Goal: Task Accomplishment & Management: Use online tool/utility

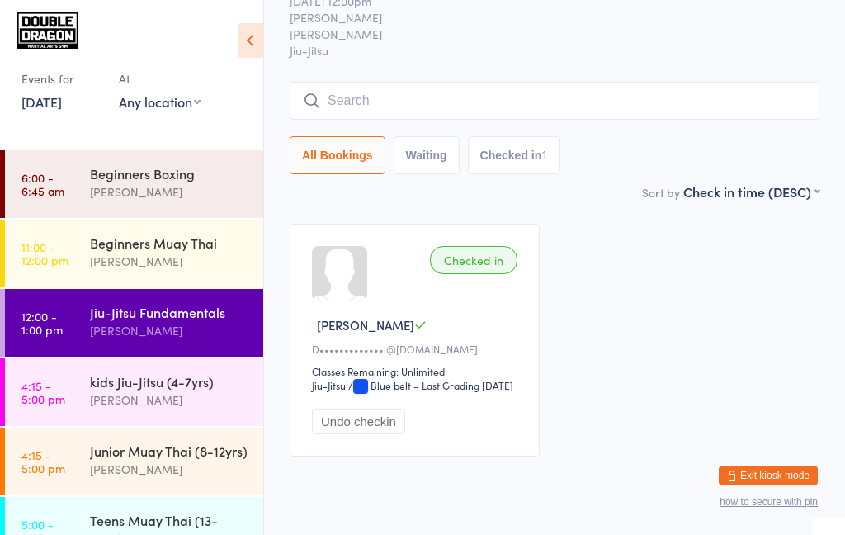
click at [52, 106] on link "[DATE]" at bounding box center [41, 101] width 40 height 18
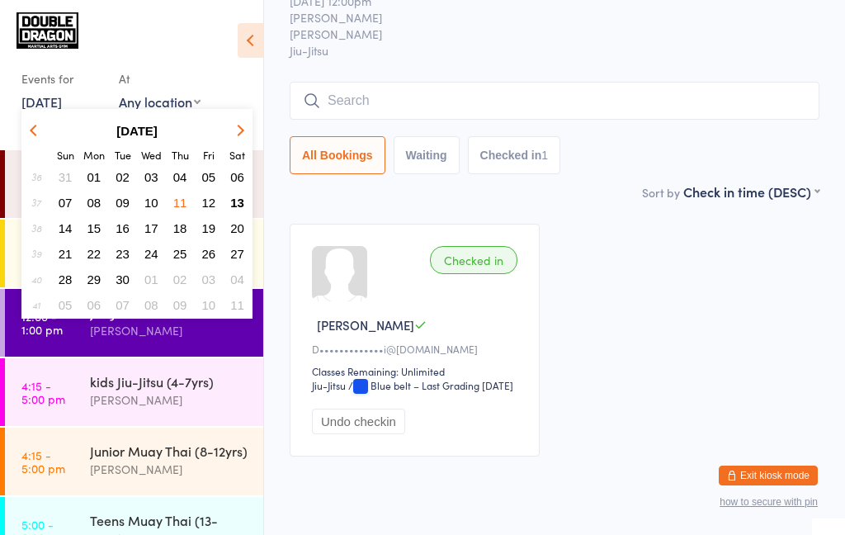
click at [235, 204] on span "13" at bounding box center [237, 203] width 14 height 14
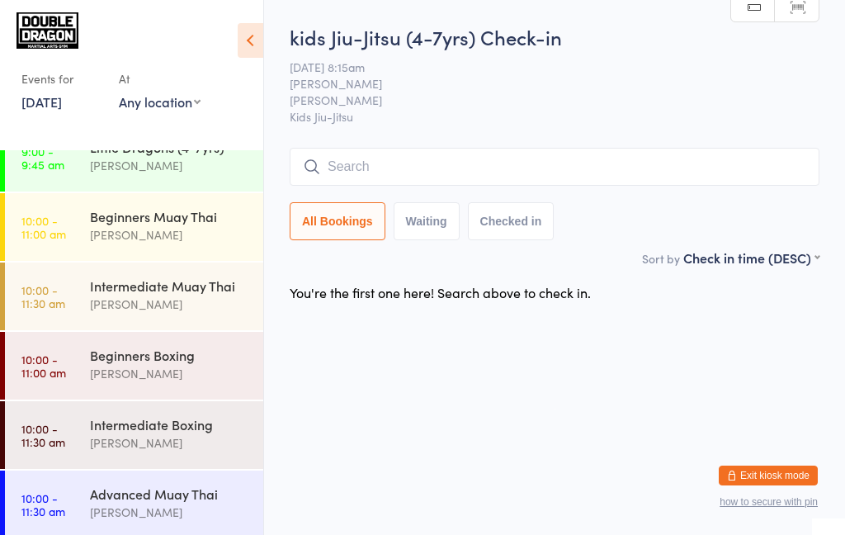
scroll to position [239, 0]
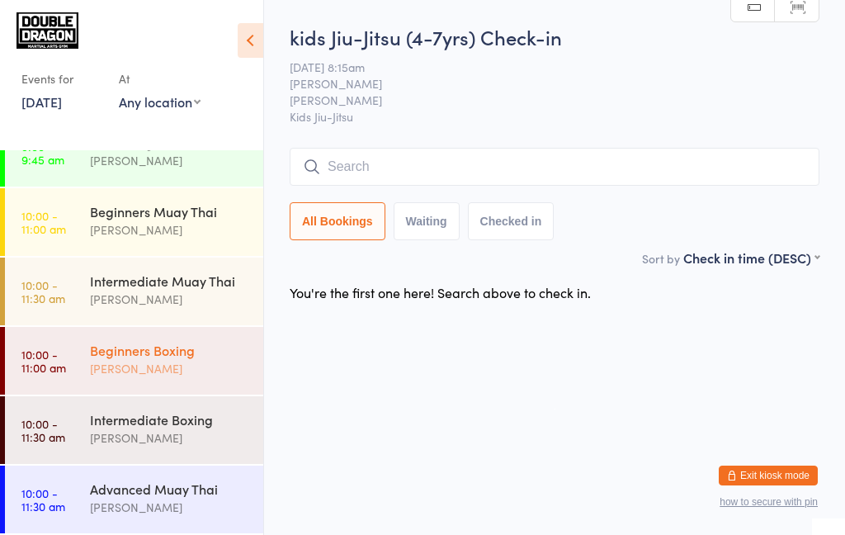
click at [201, 353] on div "Beginners Boxing" at bounding box center [169, 350] width 159 height 18
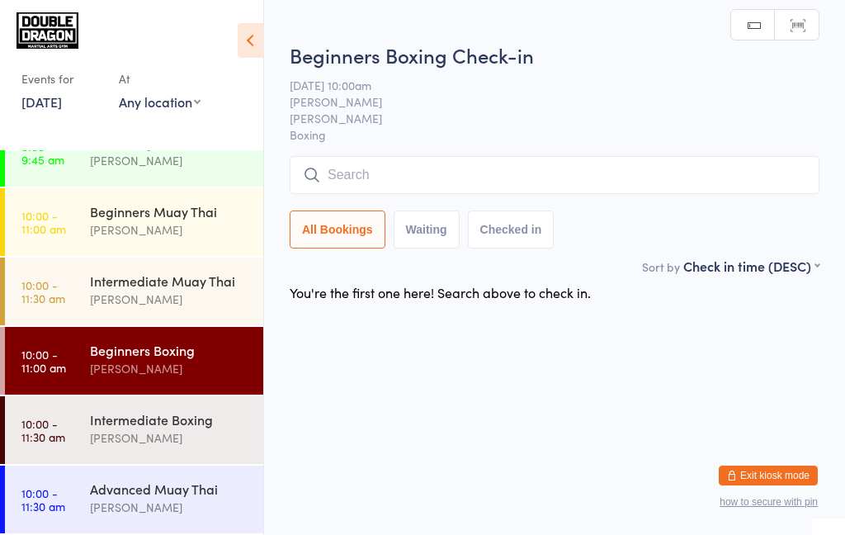
click at [205, 376] on div "[PERSON_NAME]" at bounding box center [169, 368] width 159 height 19
click at [427, 181] on input "search" at bounding box center [555, 175] width 530 height 38
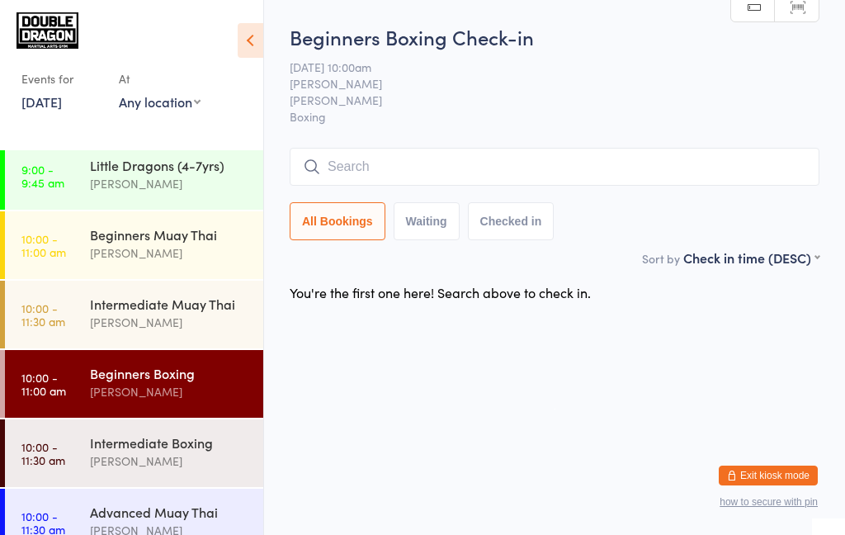
scroll to position [239, 0]
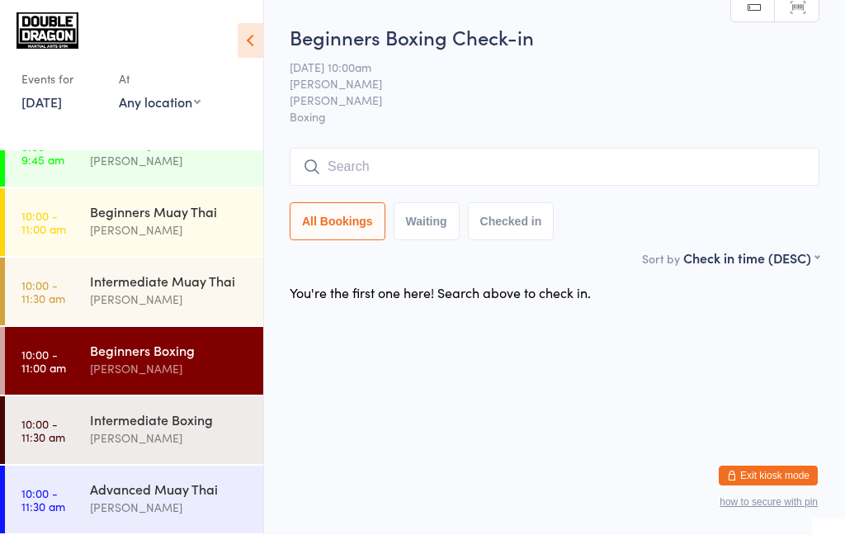
click at [437, 174] on input "search" at bounding box center [555, 167] width 530 height 38
click at [201, 439] on div "[PERSON_NAME]" at bounding box center [169, 437] width 159 height 19
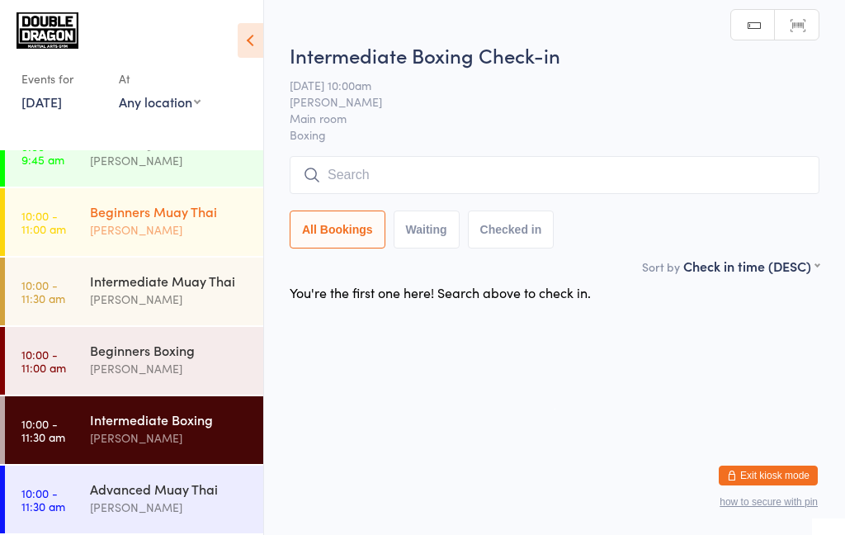
click at [205, 239] on div "Beginners Muay Thai [PERSON_NAME]" at bounding box center [176, 220] width 173 height 65
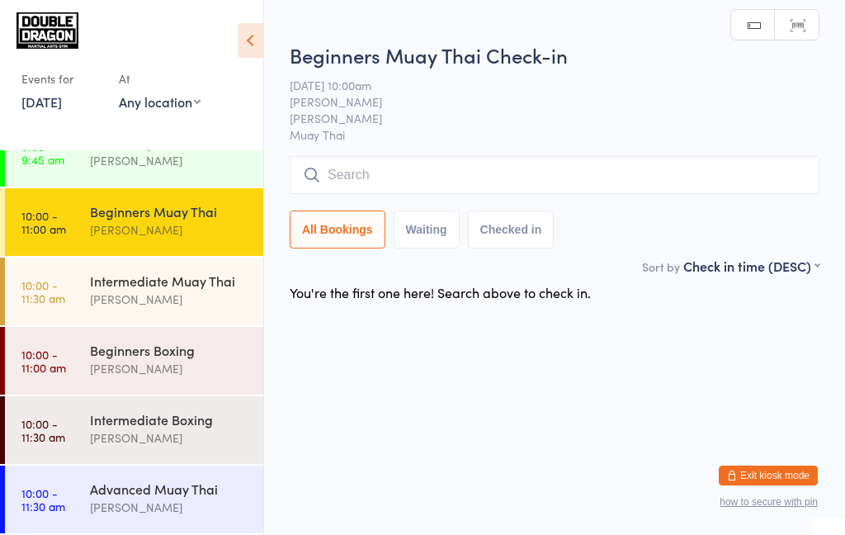
click at [191, 243] on div "Beginners Muay Thai [PERSON_NAME]" at bounding box center [176, 220] width 173 height 65
click at [473, 192] on input "search" at bounding box center [555, 175] width 530 height 38
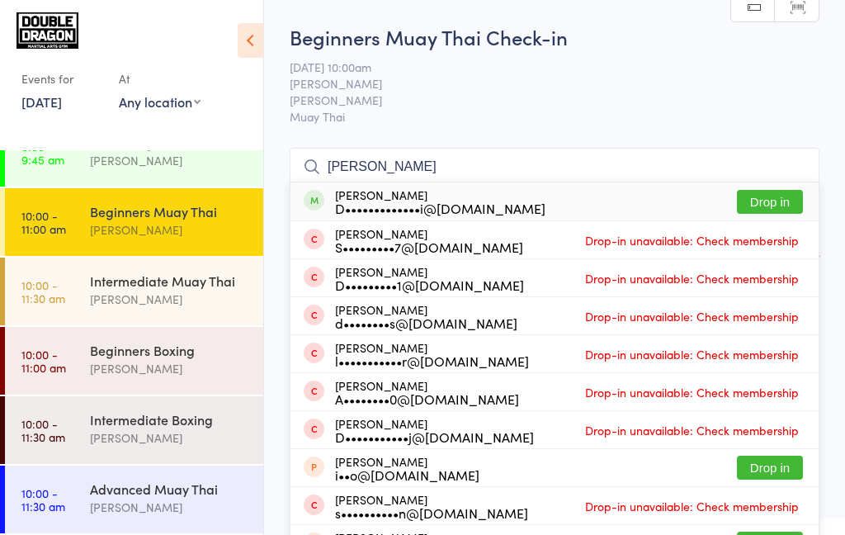
type input "[PERSON_NAME]"
click at [786, 207] on button "Drop in" at bounding box center [770, 202] width 66 height 24
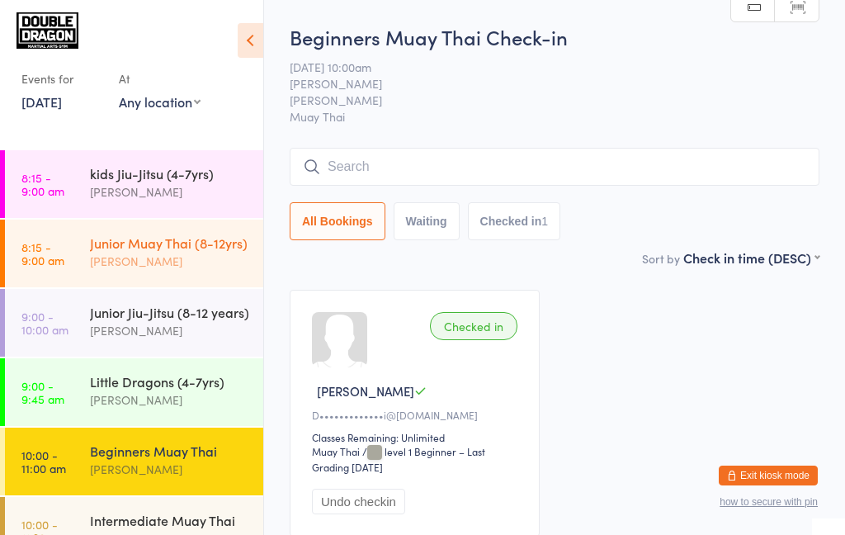
click at [182, 252] on div "[PERSON_NAME]" at bounding box center [169, 261] width 159 height 19
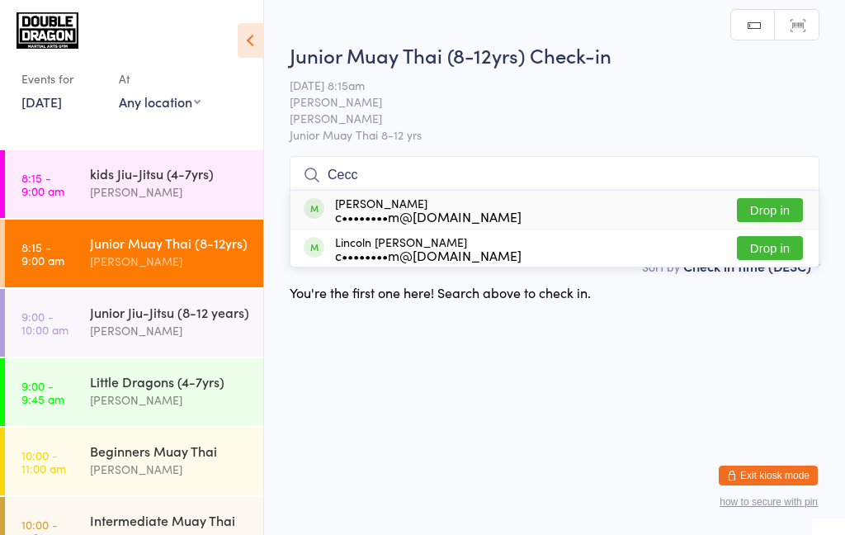
type input "Cecc"
click at [779, 215] on button "Drop in" at bounding box center [770, 210] width 66 height 24
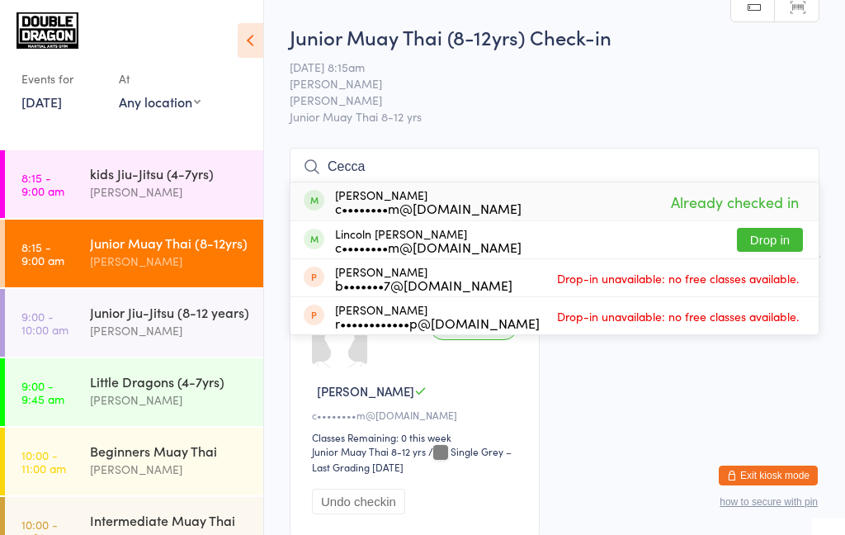
type input "Cecca"
click at [772, 245] on button "Drop in" at bounding box center [770, 240] width 66 height 24
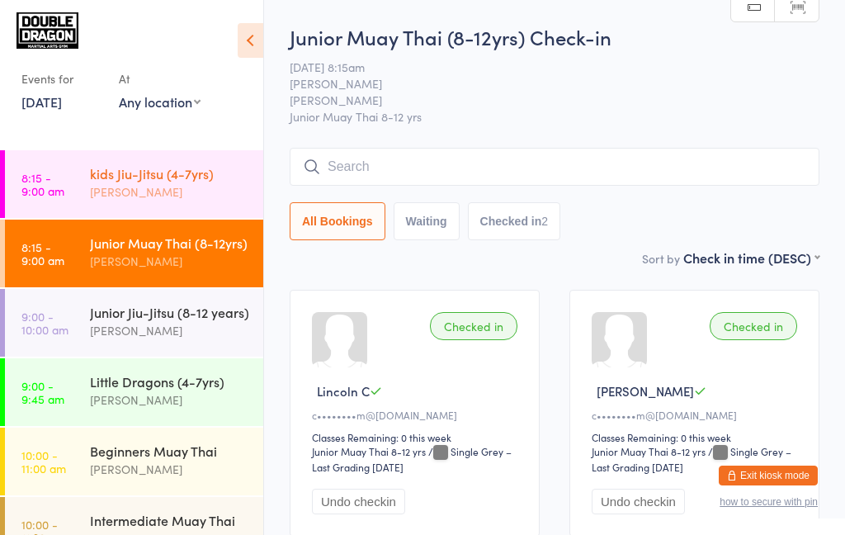
click at [177, 193] on div "[PERSON_NAME]" at bounding box center [169, 191] width 159 height 19
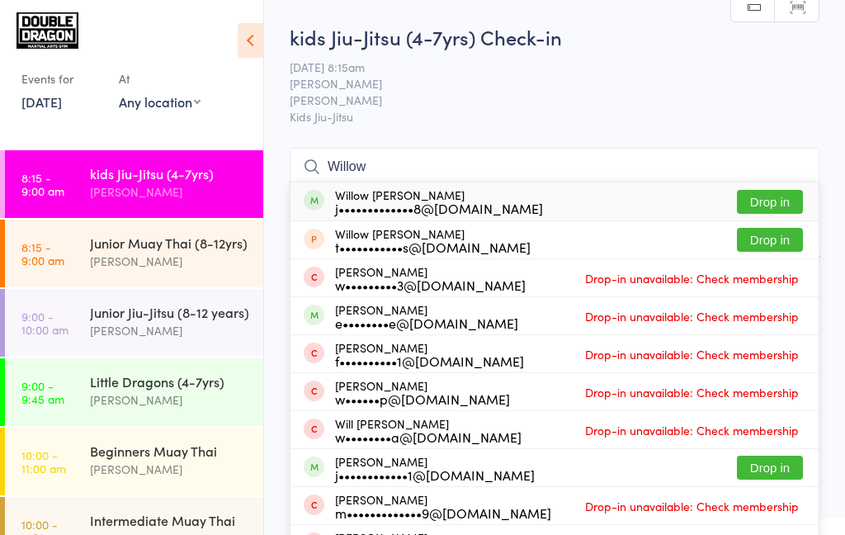
type input "Willow"
click at [781, 202] on button "Drop in" at bounding box center [770, 202] width 66 height 24
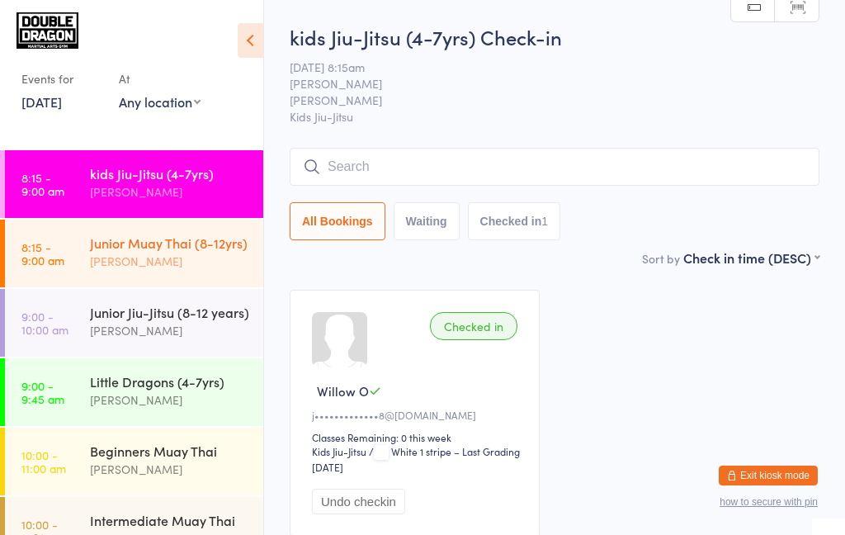
click at [131, 257] on div "[PERSON_NAME]" at bounding box center [169, 261] width 159 height 19
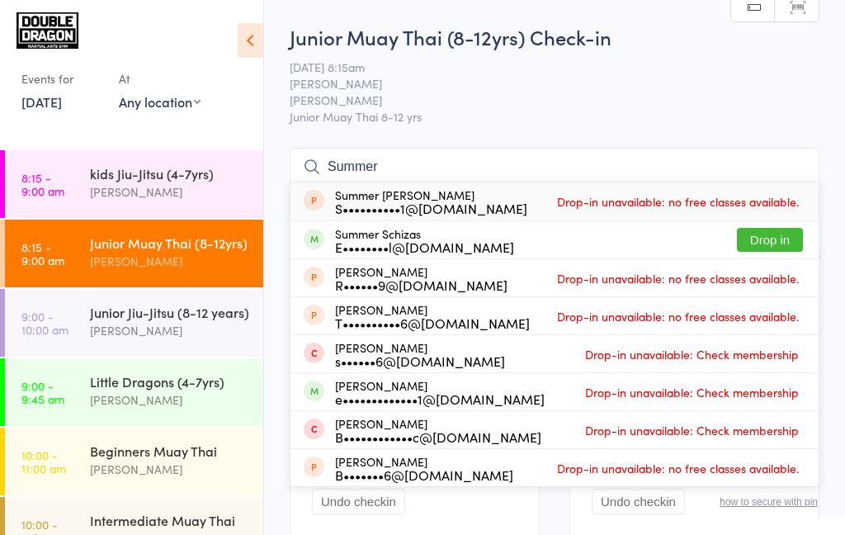
type input "Summer"
click at [773, 242] on button "Drop in" at bounding box center [770, 240] width 66 height 24
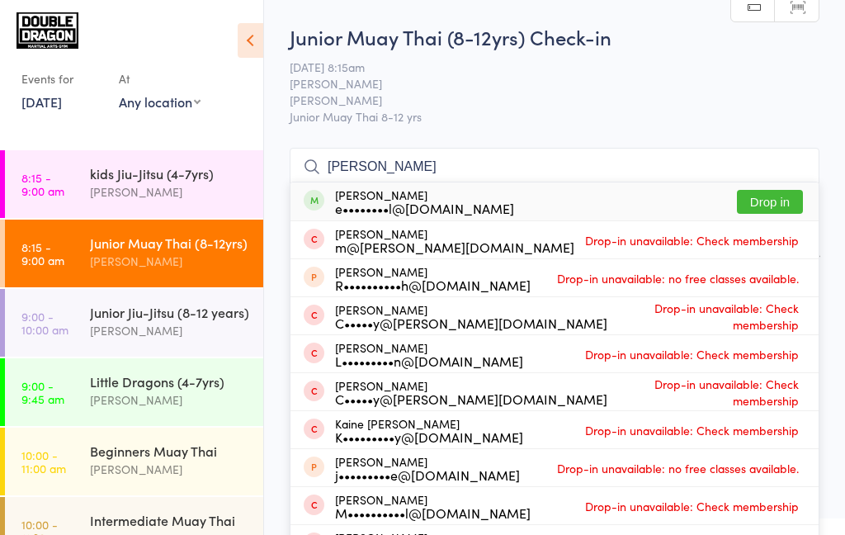
type input "[PERSON_NAME]"
click at [790, 184] on div "[PERSON_NAME] e••••••••l@[DOMAIN_NAME] Drop in" at bounding box center [554, 201] width 528 height 38
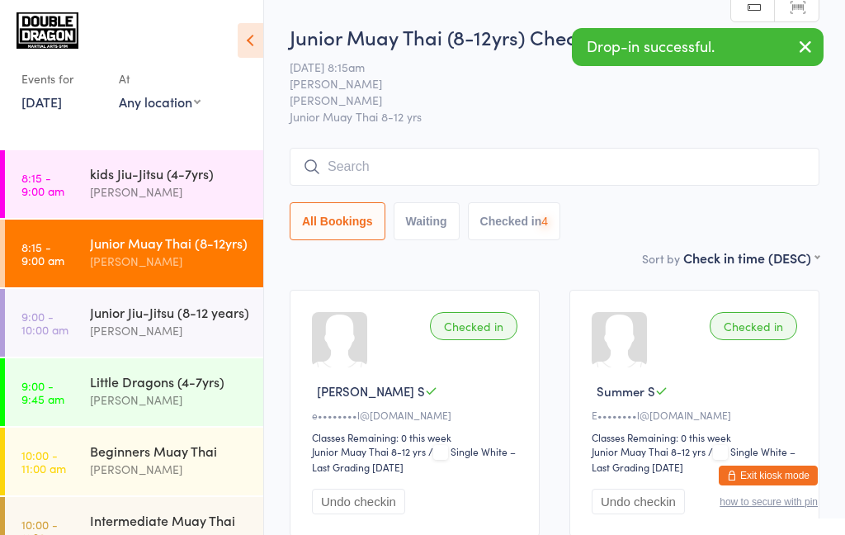
click at [595, 92] on span "[PERSON_NAME]" at bounding box center [542, 83] width 504 height 17
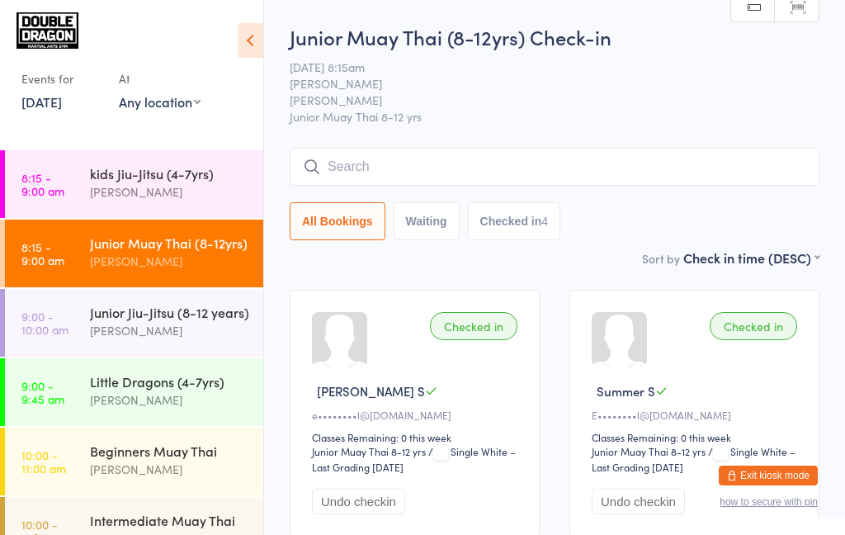
click at [544, 167] on input "search" at bounding box center [555, 167] width 530 height 38
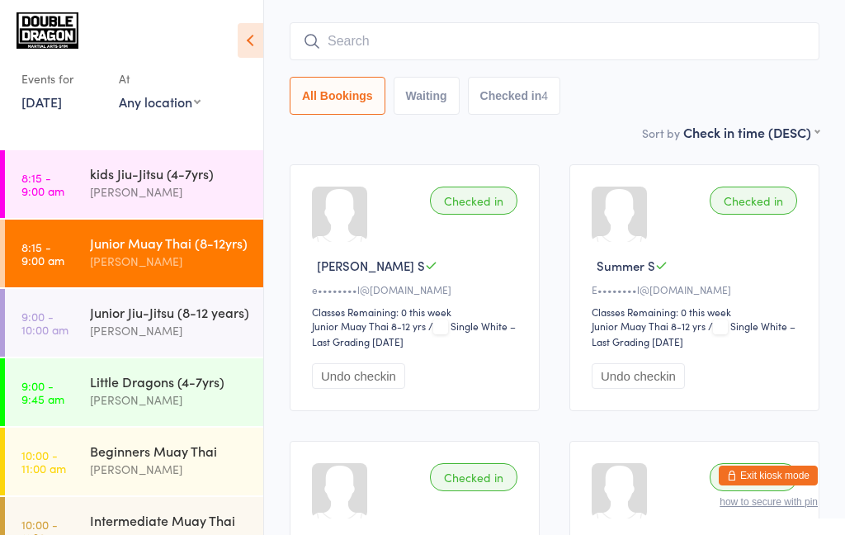
scroll to position [149, 0]
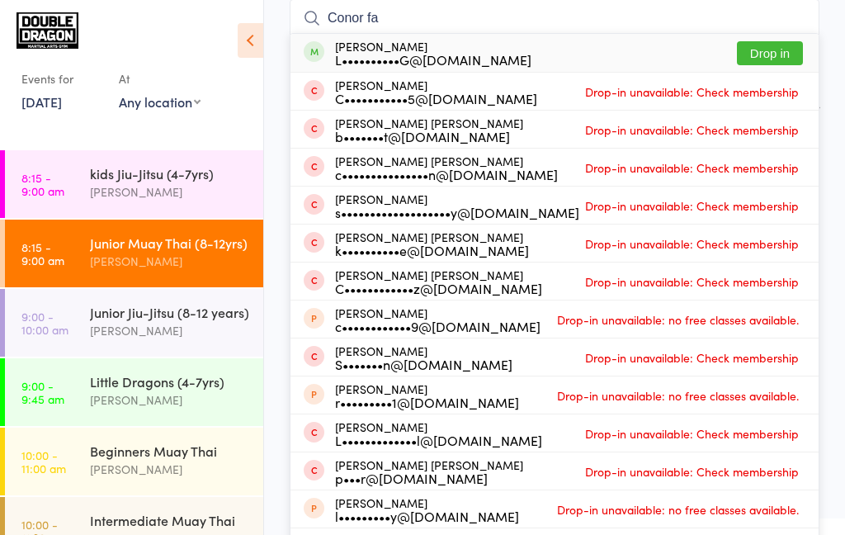
type input "Conor fa"
click at [756, 57] on button "Drop in" at bounding box center [770, 53] width 66 height 24
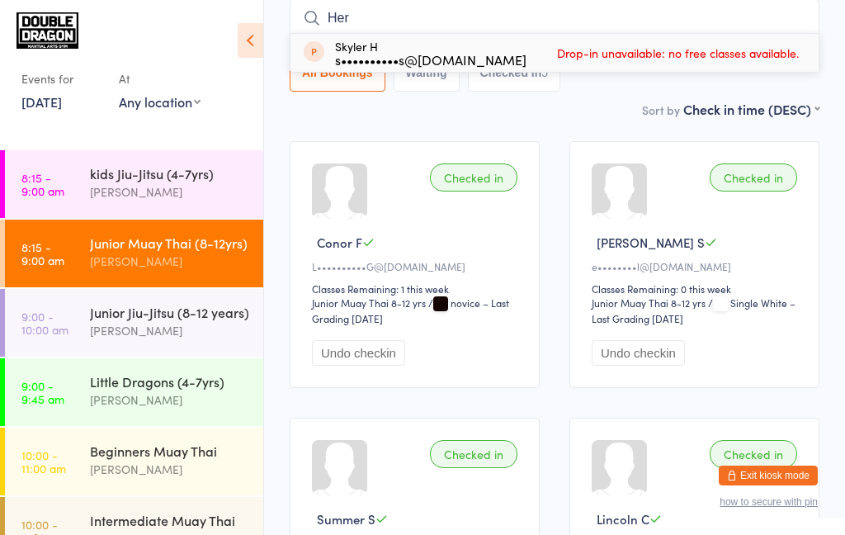
type input "Hero"
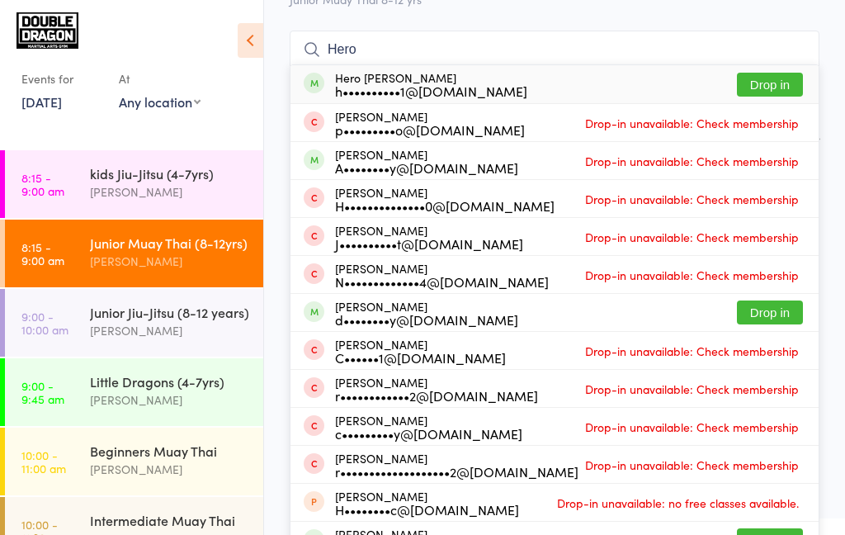
scroll to position [106, 0]
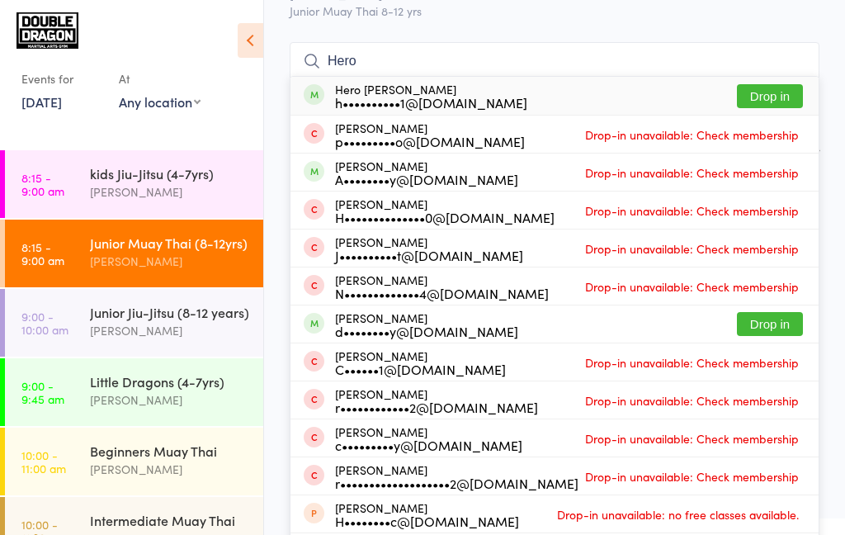
type input "Hero"
click at [780, 102] on button "Drop in" at bounding box center [770, 96] width 66 height 24
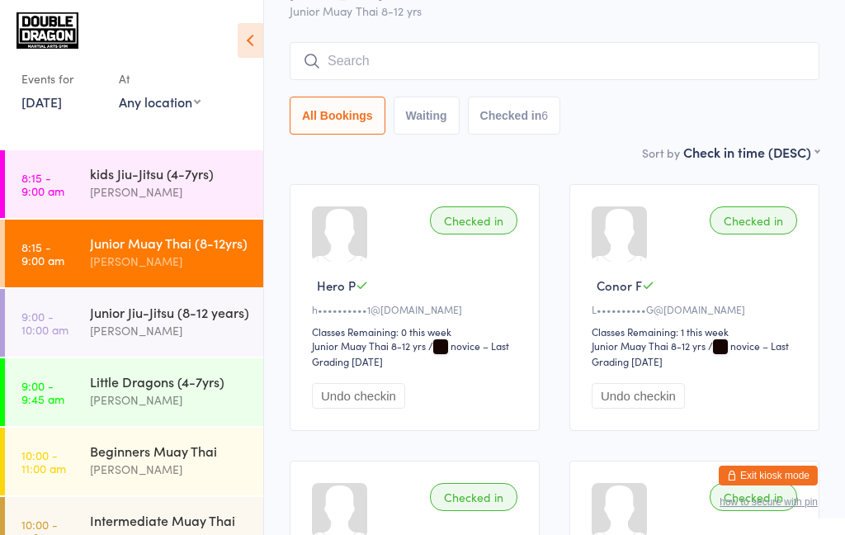
click at [638, 125] on div "All Bookings Waiting Checked in 6" at bounding box center [555, 116] width 530 height 38
click at [465, 79] on input "search" at bounding box center [555, 61] width 530 height 38
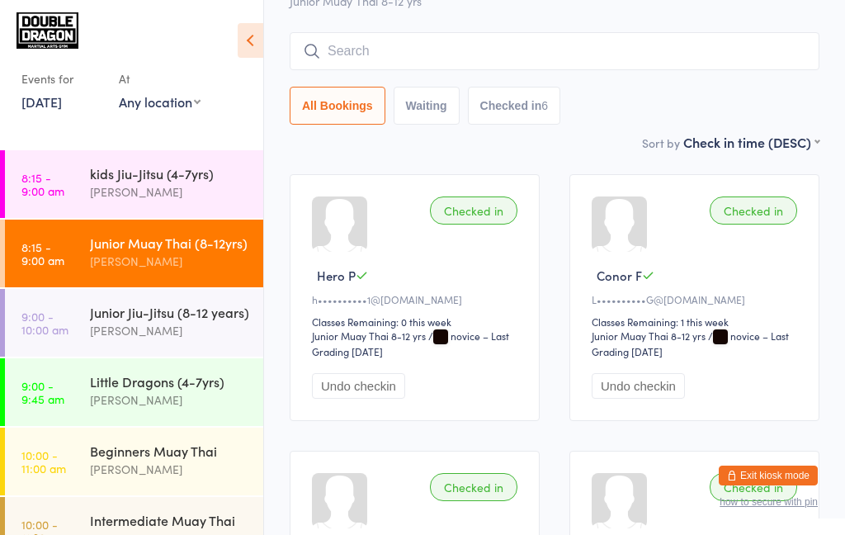
scroll to position [149, 0]
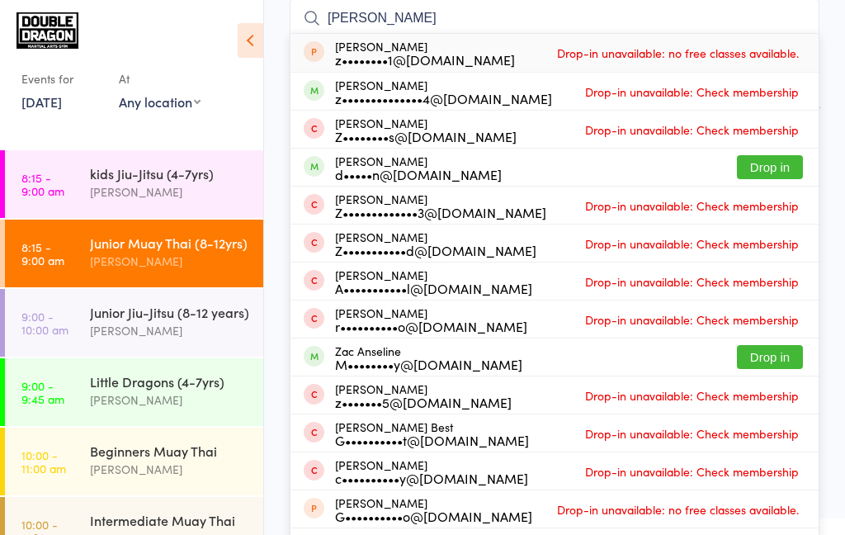
type input "[PERSON_NAME]"
click at [777, 168] on button "Drop in" at bounding box center [770, 167] width 66 height 24
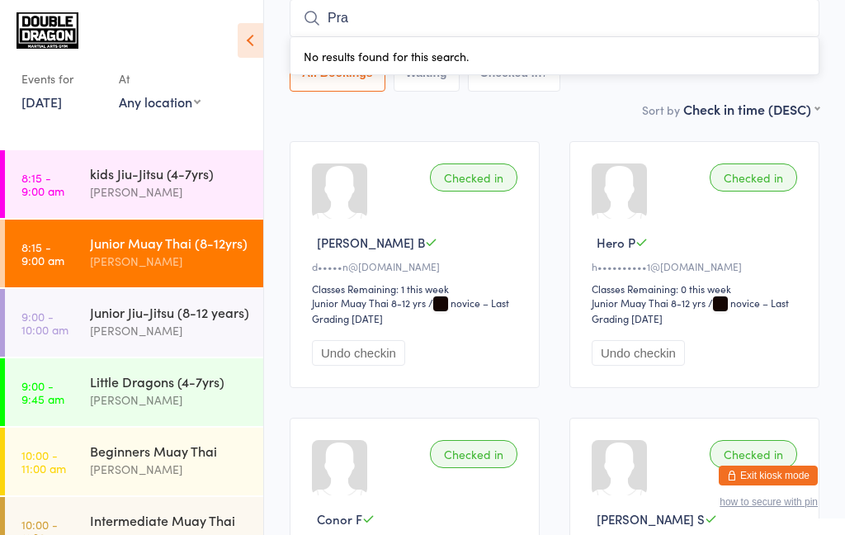
type input "Prad"
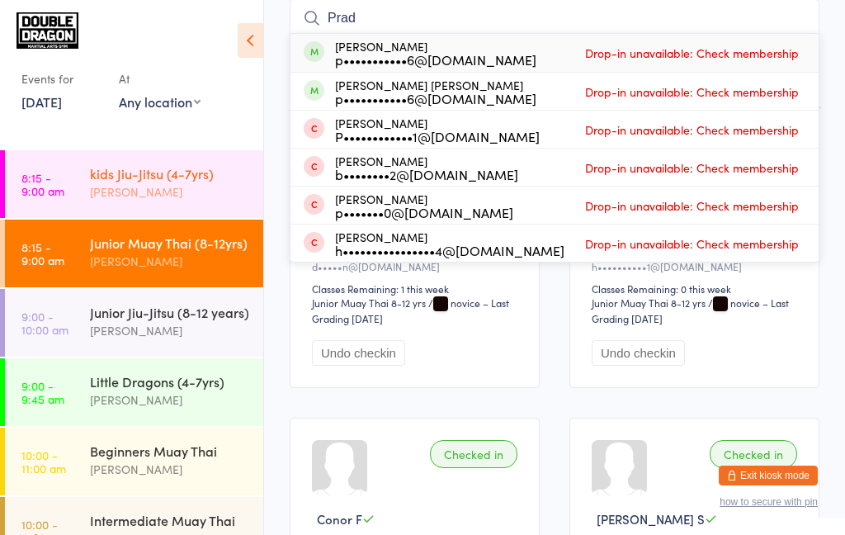
click at [167, 188] on div "[PERSON_NAME]" at bounding box center [169, 191] width 159 height 19
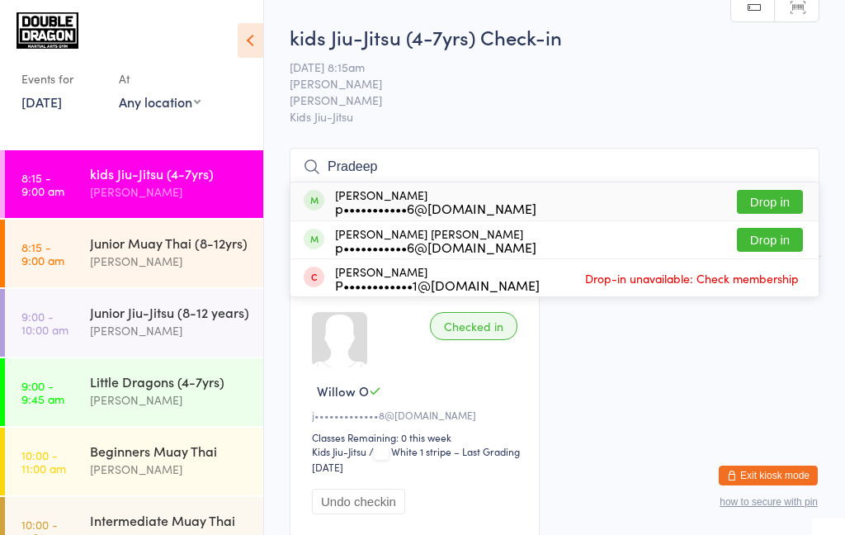
type input "Pradeep"
click at [768, 207] on button "Drop in" at bounding box center [770, 202] width 66 height 24
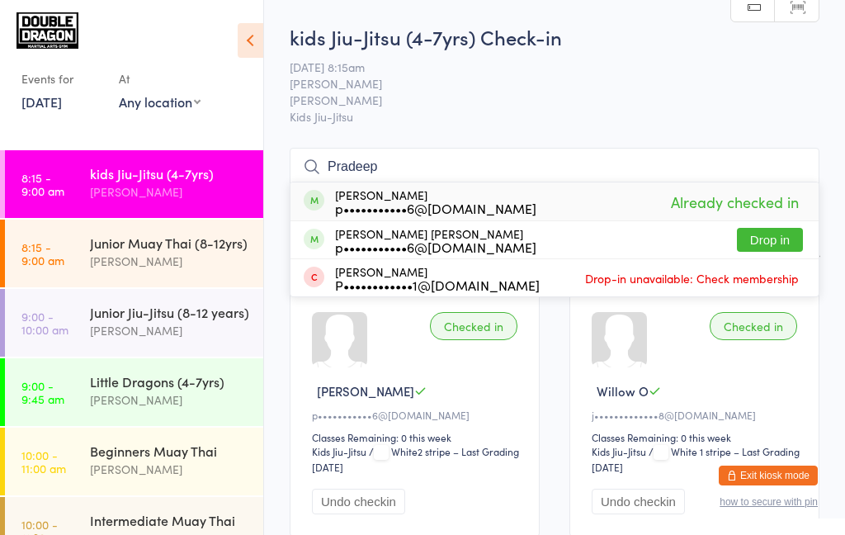
type input "Pradeep"
click at [786, 242] on button "Drop in" at bounding box center [770, 240] width 66 height 24
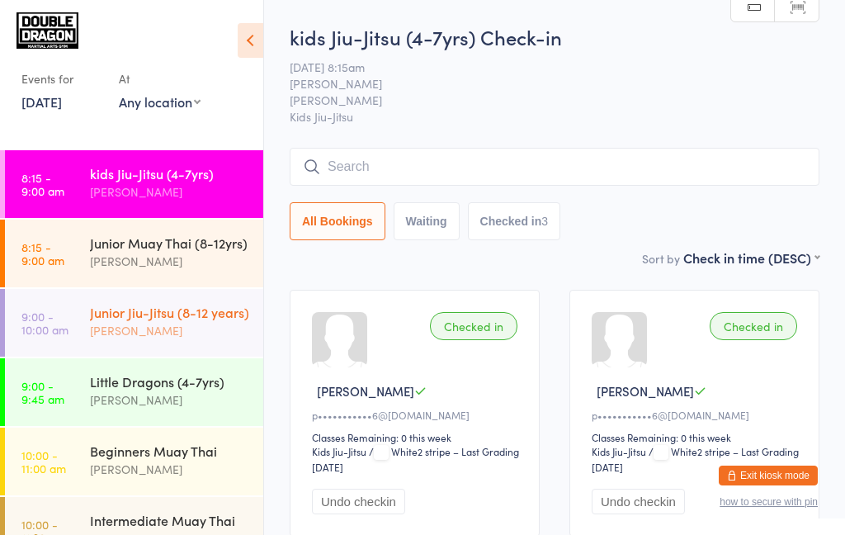
click at [73, 338] on link "9:00 - 10:00 am [PERSON_NAME] (8-12 years) [PERSON_NAME]" at bounding box center [134, 323] width 258 height 68
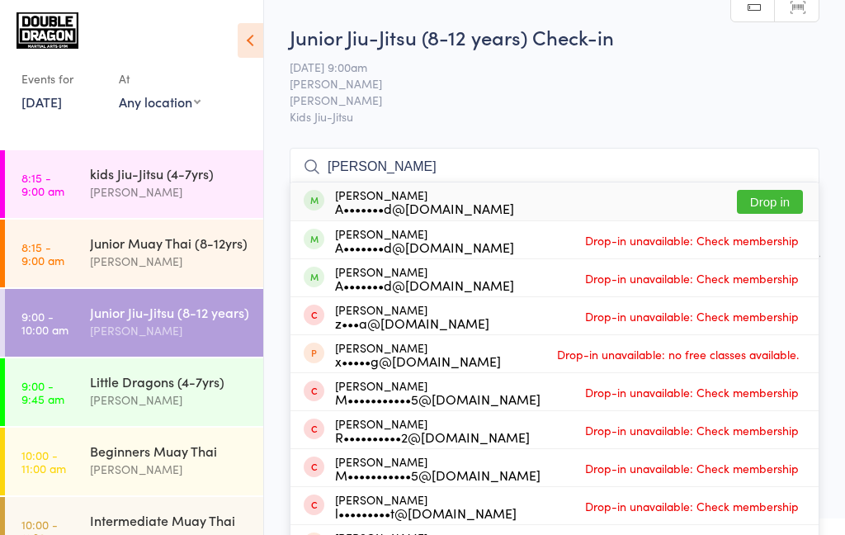
type input "[PERSON_NAME]"
click at [772, 205] on button "Drop in" at bounding box center [770, 202] width 66 height 24
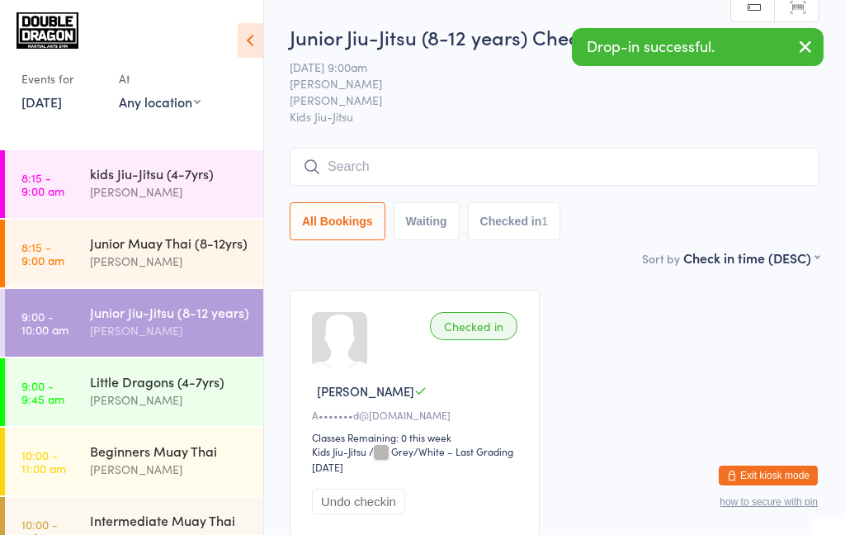
click at [573, 494] on div "Checked in [PERSON_NAME]•••••••d@[DOMAIN_NAME] Classes Remaining: 0 this week K…" at bounding box center [554, 413] width 559 height 276
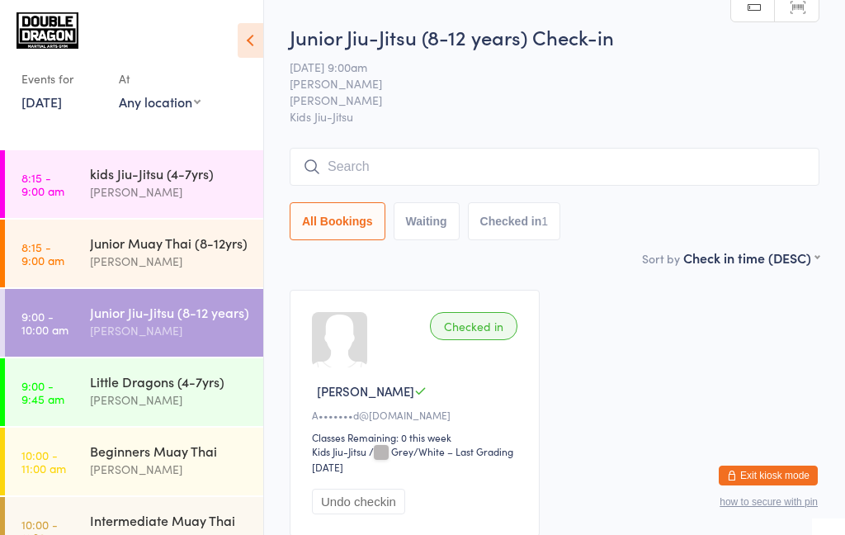
click at [563, 170] on input "search" at bounding box center [555, 167] width 530 height 38
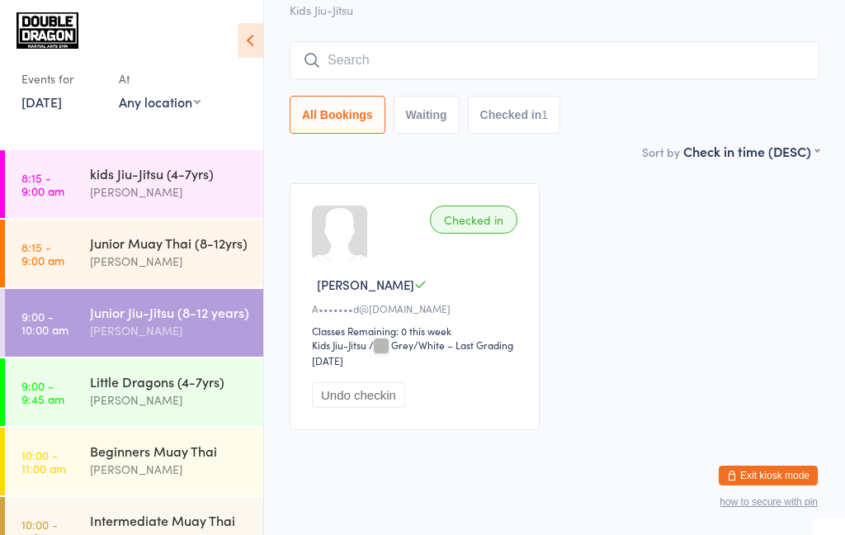
scroll to position [116, 0]
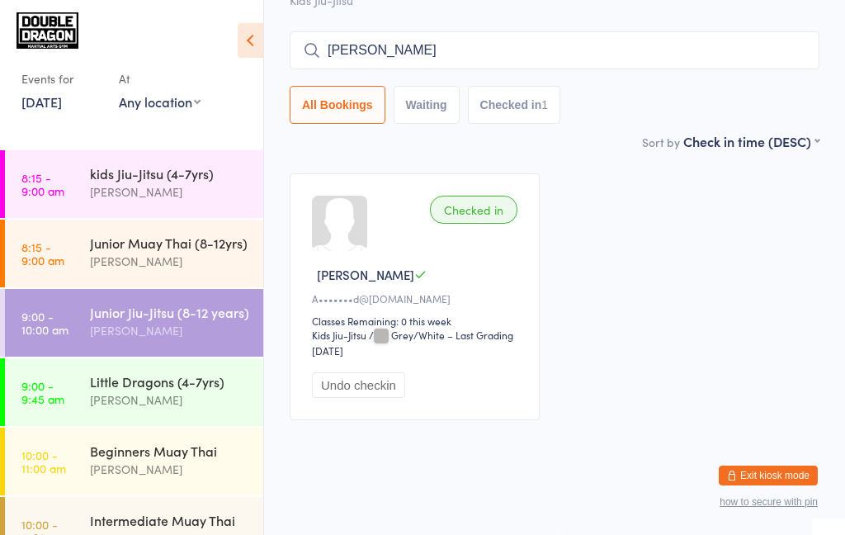
type input "[PERSON_NAME]"
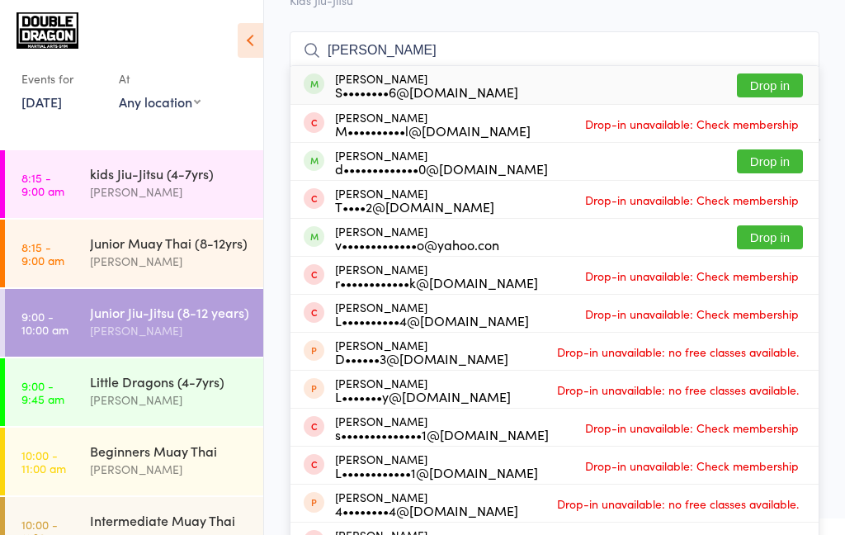
click at [795, 49] on input "[PERSON_NAME]" at bounding box center [555, 50] width 530 height 38
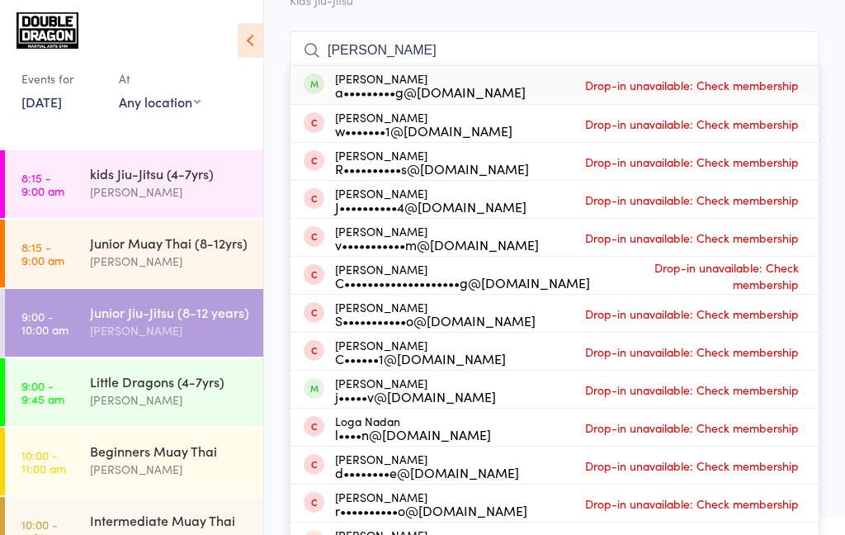
type input "[PERSON_NAME]"
click at [531, 83] on div "[PERSON_NAME] a•••••••••g@[DOMAIN_NAME] Drop-in unavailable: Check membership" at bounding box center [554, 85] width 528 height 38
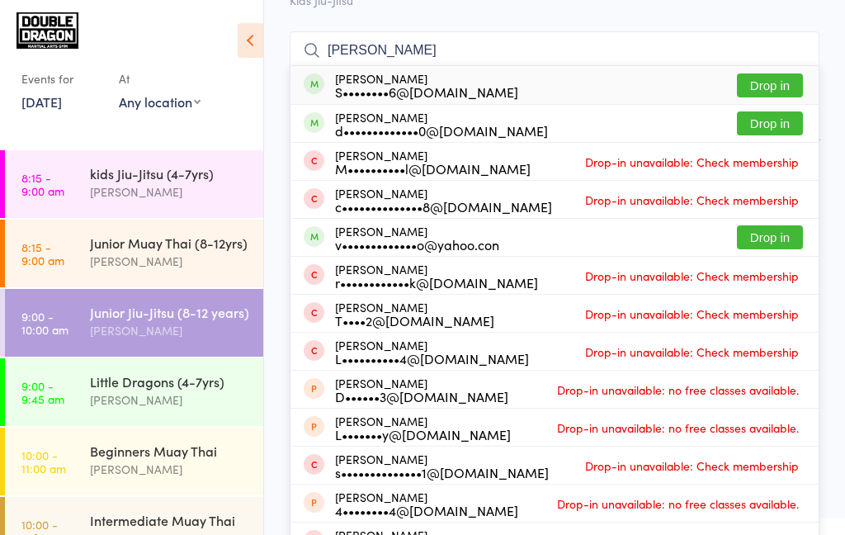
type input "[PERSON_NAME]"
click at [771, 92] on button "Drop in" at bounding box center [770, 85] width 66 height 24
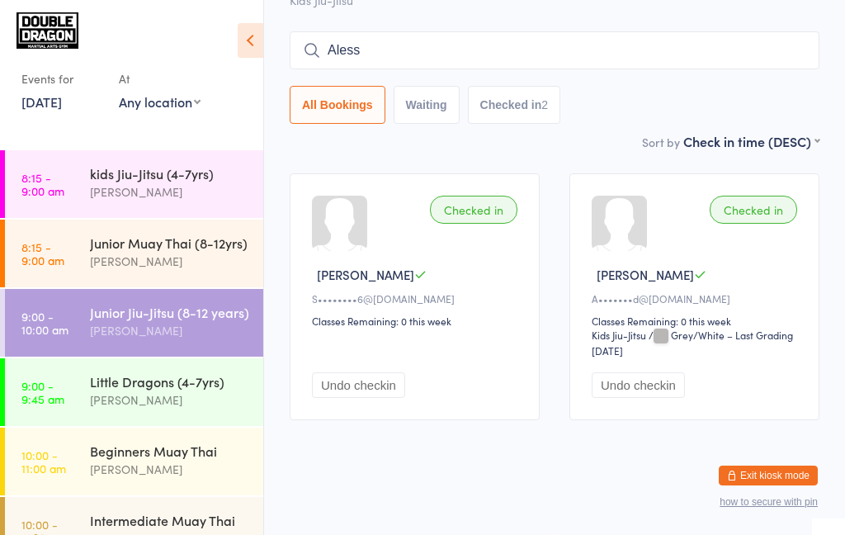
type input "Alessi"
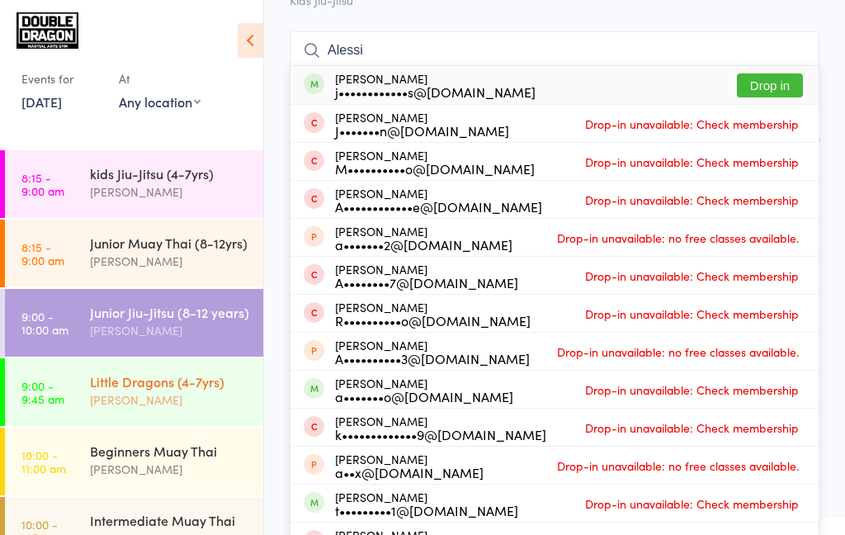
click at [205, 394] on div "[PERSON_NAME]" at bounding box center [169, 399] width 159 height 19
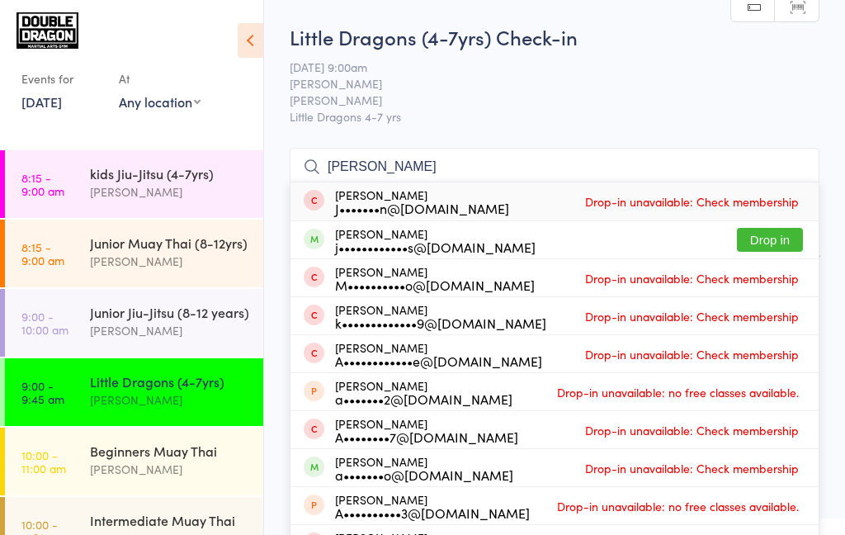
type input "[PERSON_NAME]"
click at [347, 242] on div "j••••••••••••s@[DOMAIN_NAME]" at bounding box center [435, 246] width 201 height 13
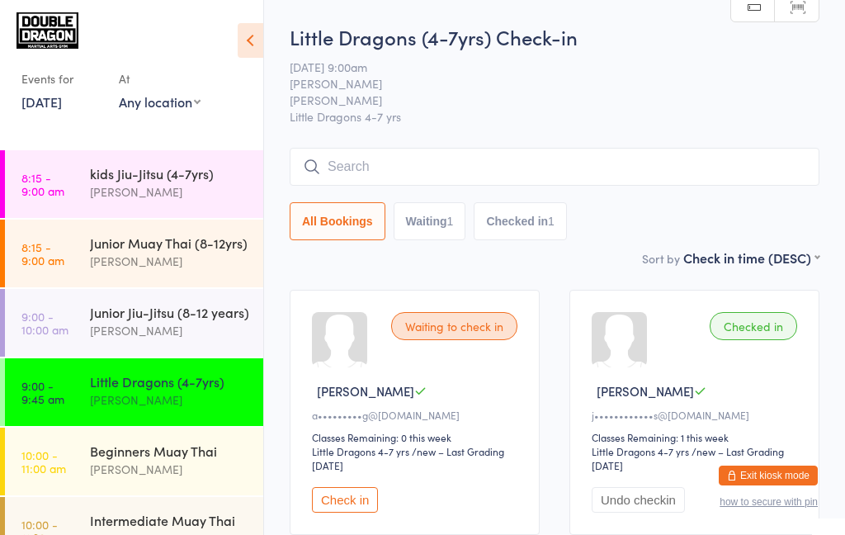
click at [156, 388] on div "Little Dragons (4-7yrs)" at bounding box center [169, 381] width 159 height 18
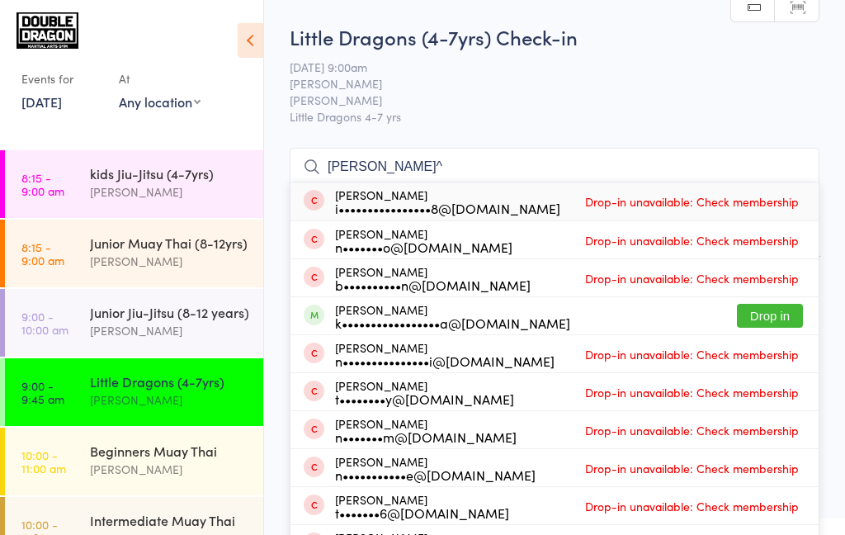
type input "[PERSON_NAME]^"
click at [757, 319] on button "Drop in" at bounding box center [770, 316] width 66 height 24
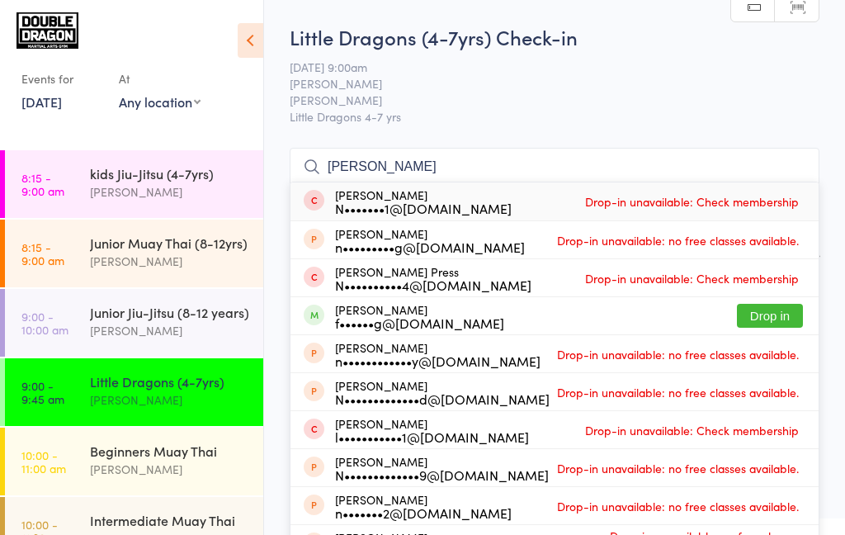
type input "[PERSON_NAME]"
click at [770, 323] on button "Drop in" at bounding box center [770, 316] width 66 height 24
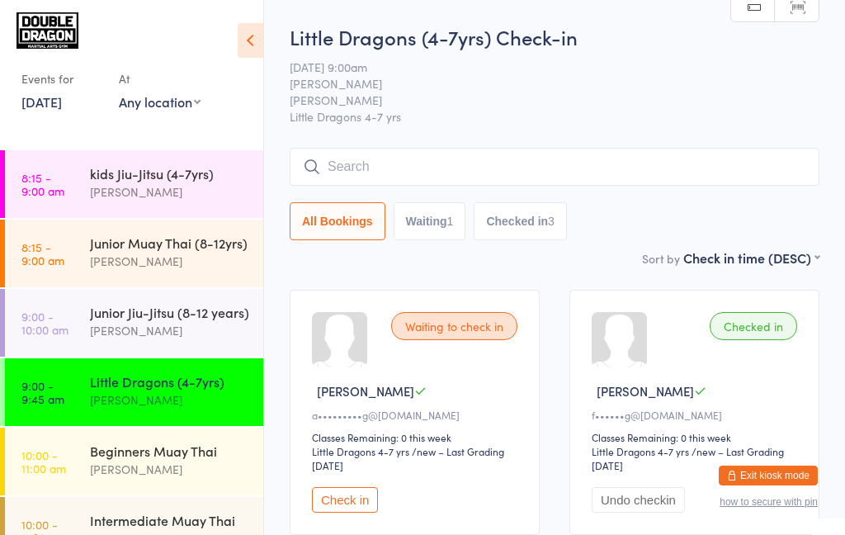
click at [177, 381] on div "Little Dragons (4-7yrs)" at bounding box center [169, 381] width 159 height 18
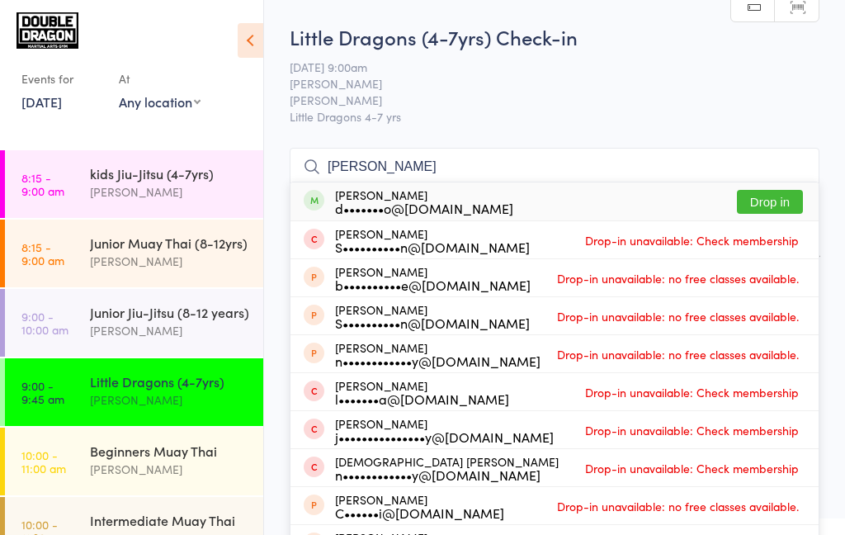
type input "[PERSON_NAME]"
click at [768, 206] on button "Drop in" at bounding box center [770, 202] width 66 height 24
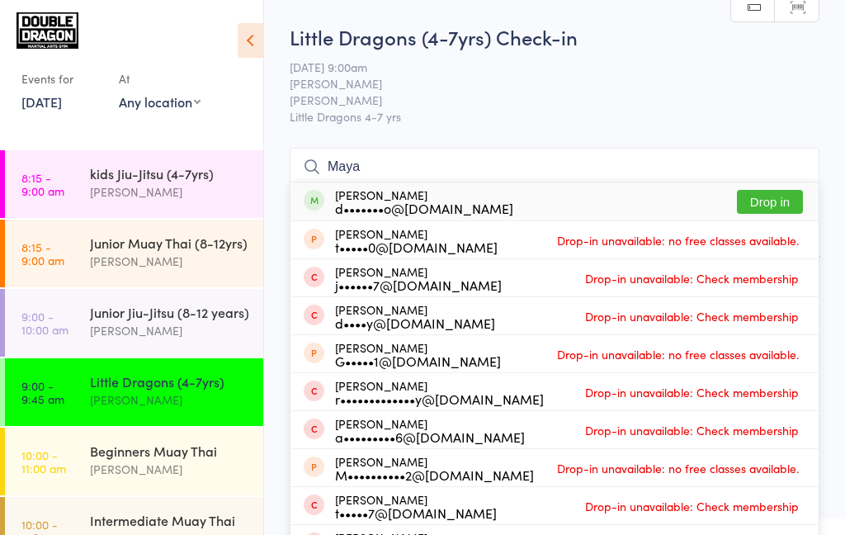
type input "Maya"
click at [769, 202] on button "Drop in" at bounding box center [770, 202] width 66 height 24
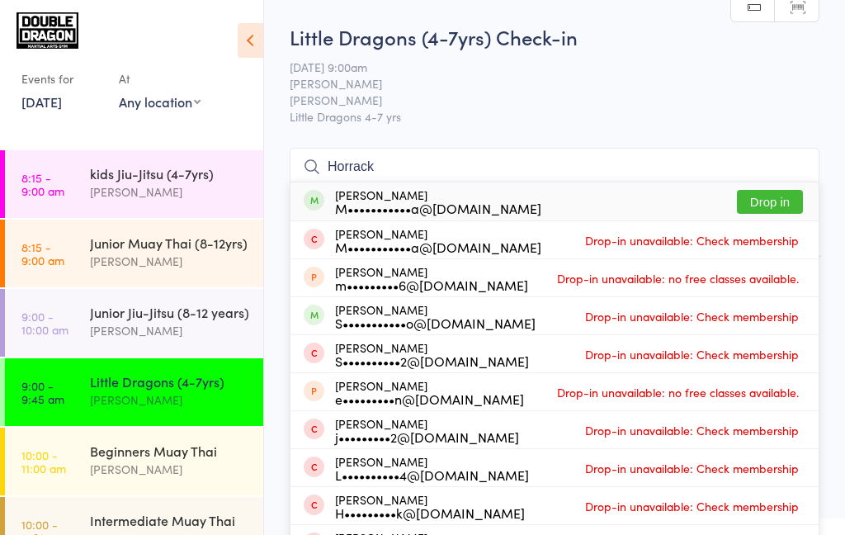
type input "Horrack"
click at [764, 205] on button "Drop in" at bounding box center [770, 202] width 66 height 24
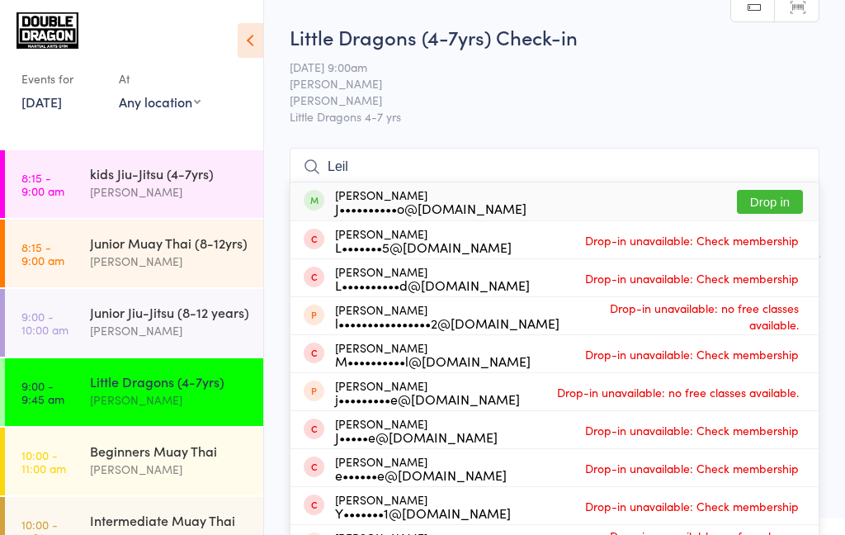
type input "Leil"
click at [786, 204] on button "Drop in" at bounding box center [770, 202] width 66 height 24
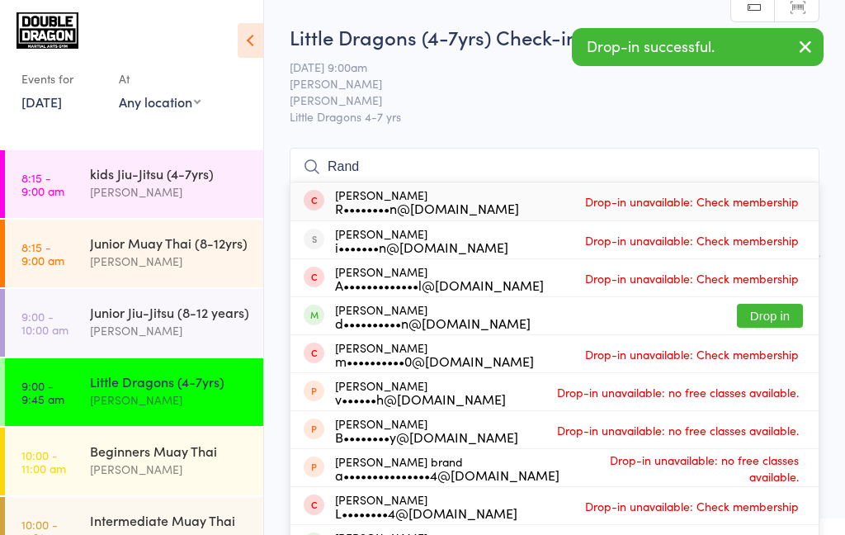
type input "Rand"
click at [779, 321] on button "Drop in" at bounding box center [770, 316] width 66 height 24
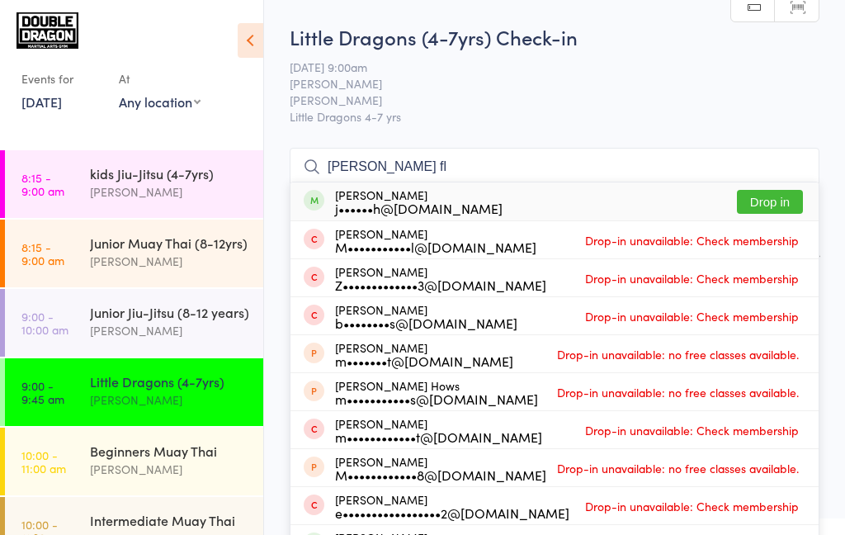
type input "[PERSON_NAME] fl"
click at [769, 209] on button "Drop in" at bounding box center [770, 202] width 66 height 24
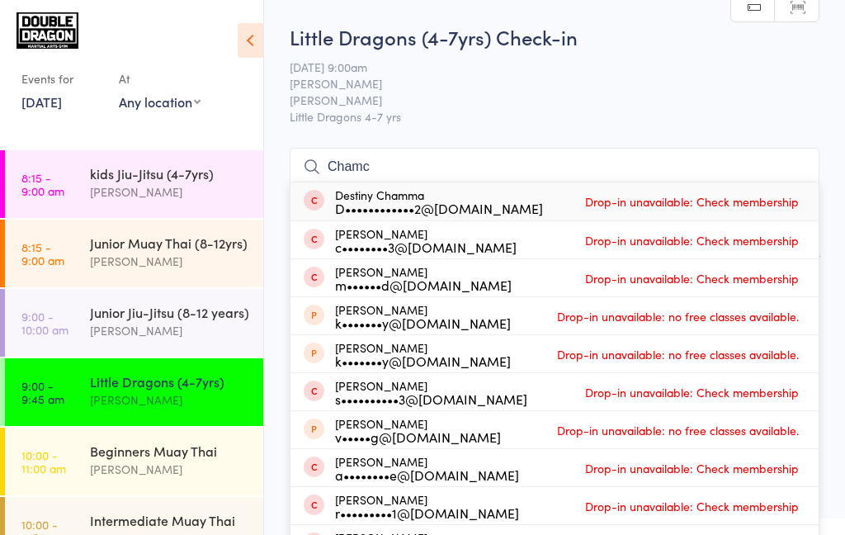
type input "Cham"
click at [795, 168] on input "Cham" at bounding box center [555, 167] width 530 height 38
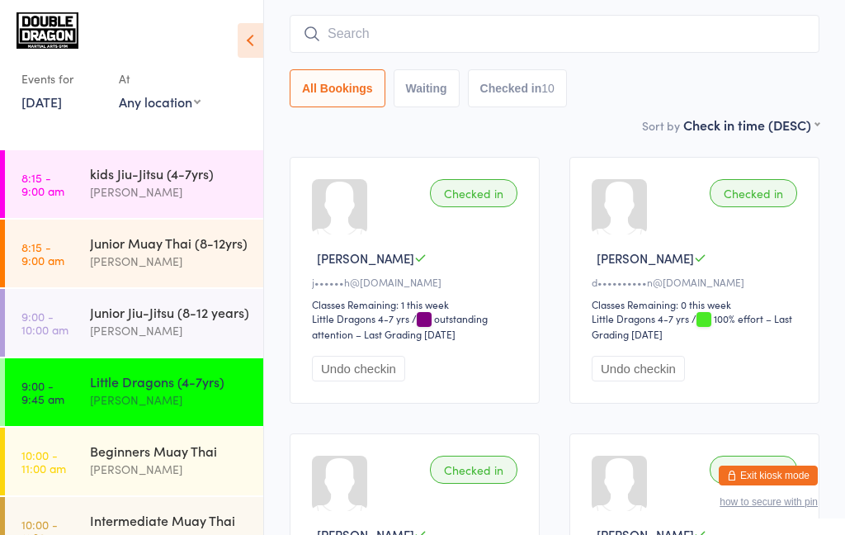
scroll to position [149, 0]
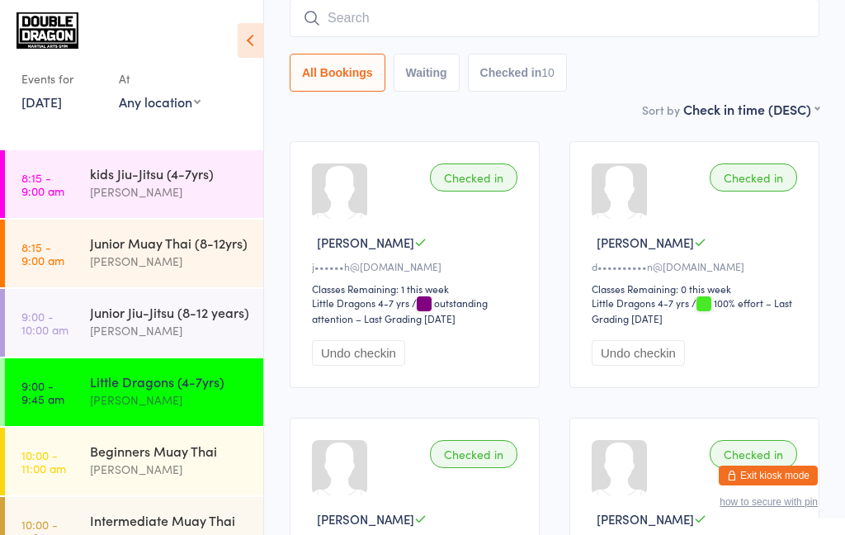
click at [541, 25] on input "search" at bounding box center [555, 18] width 530 height 38
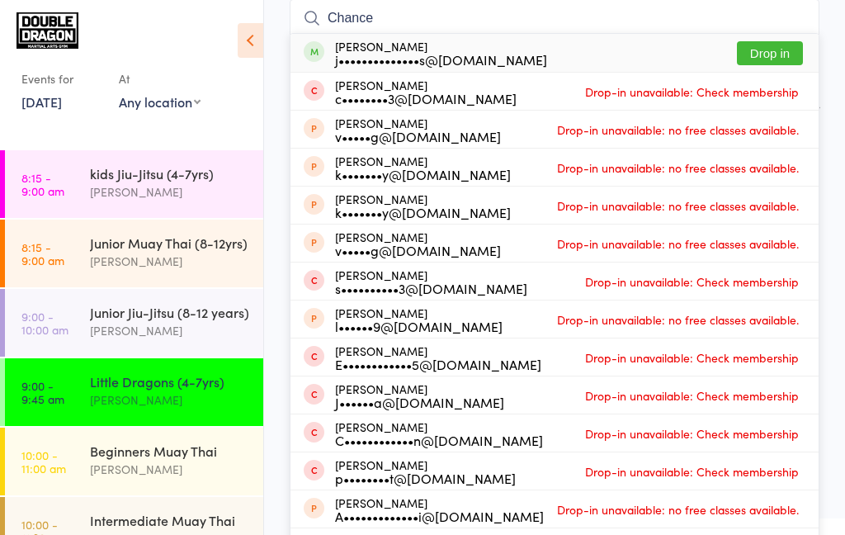
type input "Chance"
click at [760, 59] on button "Drop in" at bounding box center [770, 53] width 66 height 24
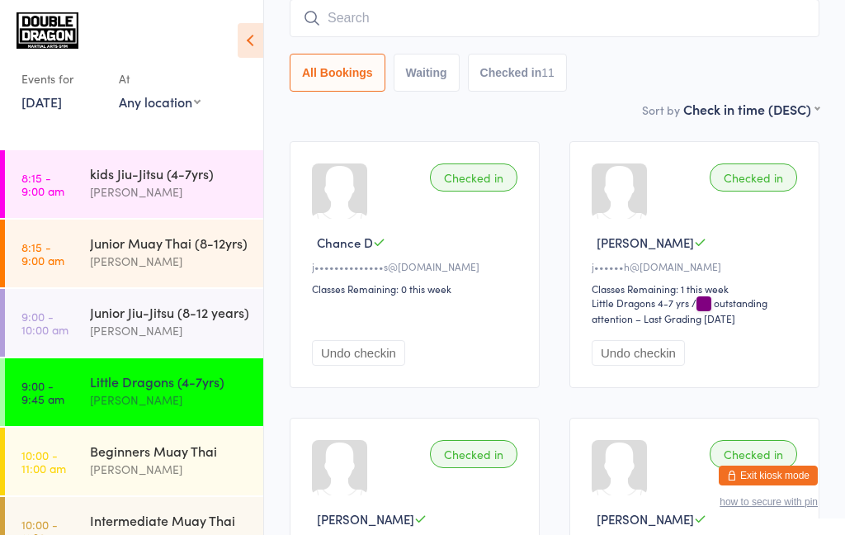
click at [79, 399] on link "9:00 - 9:45 am Little Dragons (4-7yrs) [PERSON_NAME]" at bounding box center [134, 392] width 258 height 68
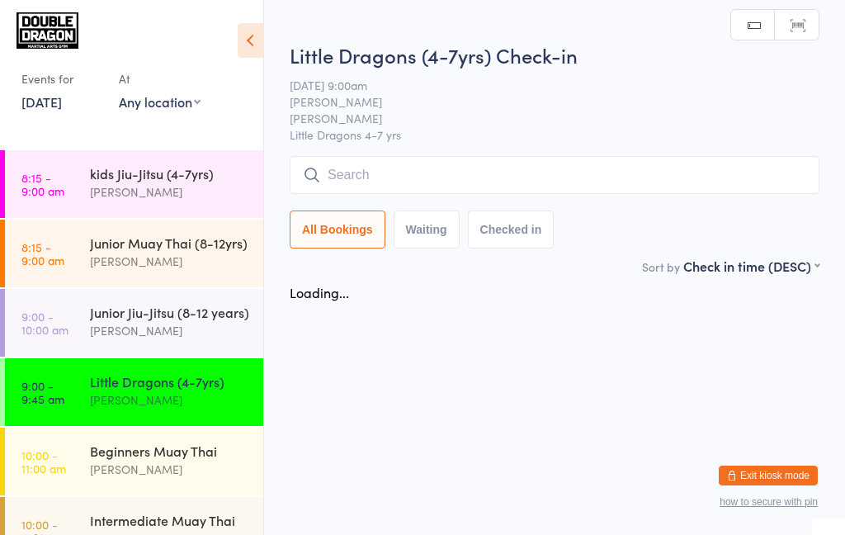
scroll to position [0, 0]
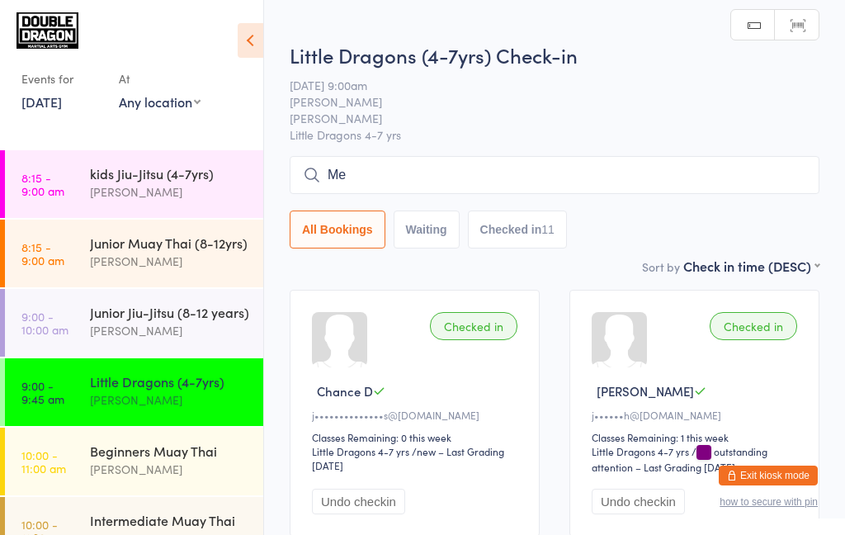
type input "M"
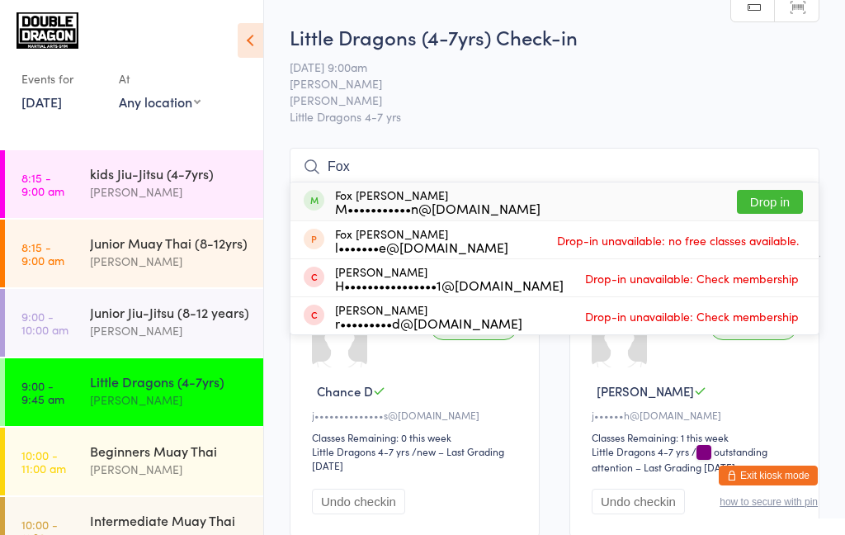
type input "Fox"
click at [572, 209] on div "Fox [PERSON_NAME] M•••••••••••n@[DOMAIN_NAME] Drop in" at bounding box center [554, 201] width 528 height 38
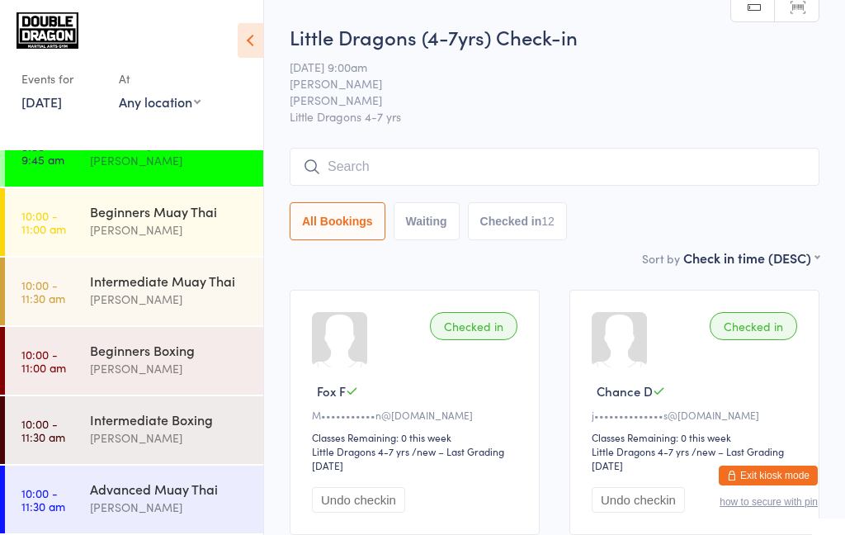
scroll to position [238, 0]
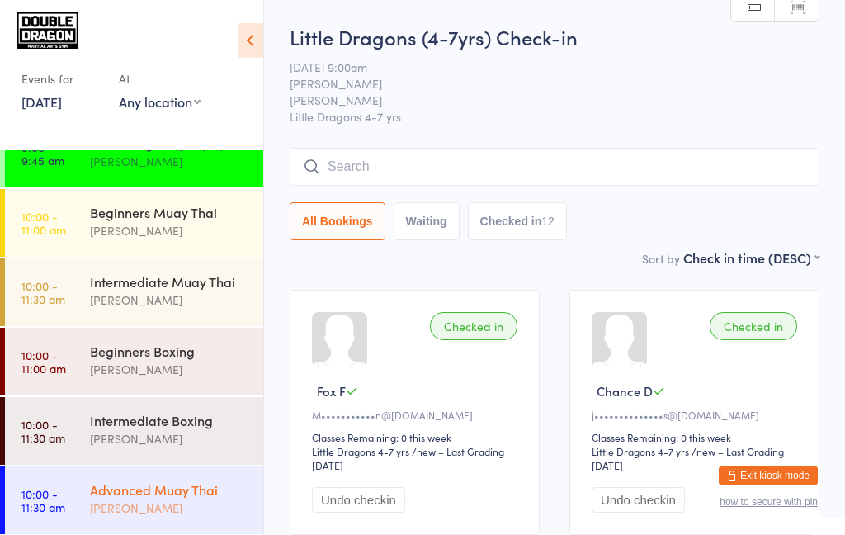
click at [165, 521] on div "Advanced Muay Thai [PERSON_NAME]" at bounding box center [176, 498] width 173 height 65
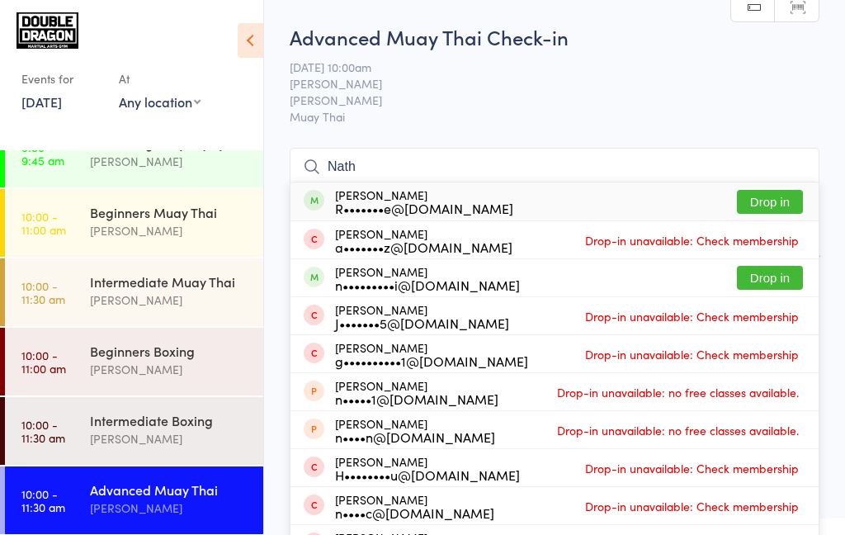
type input "Nath"
click at [776, 281] on button "Drop in" at bounding box center [770, 278] width 66 height 24
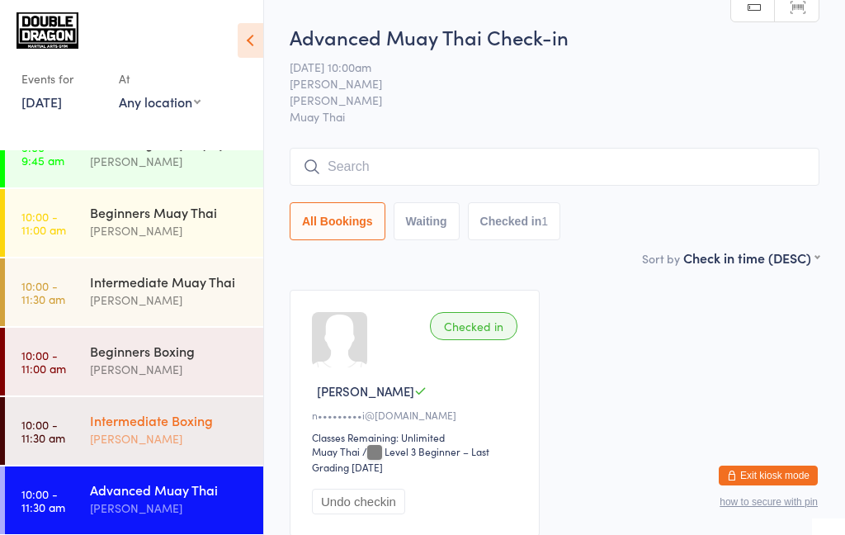
click at [203, 427] on div "Intermediate Boxing" at bounding box center [169, 420] width 159 height 18
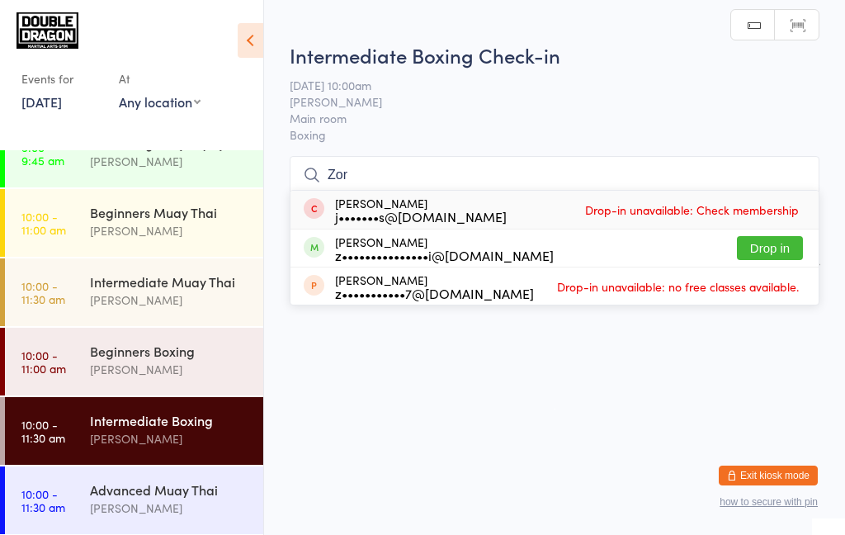
type input "Zor"
click at [783, 252] on button "Drop in" at bounding box center [770, 248] width 66 height 24
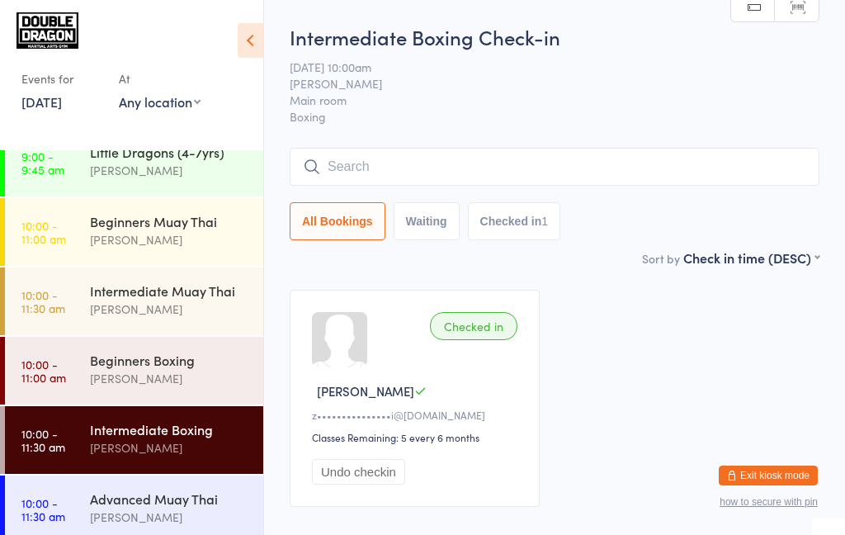
scroll to position [229, 0]
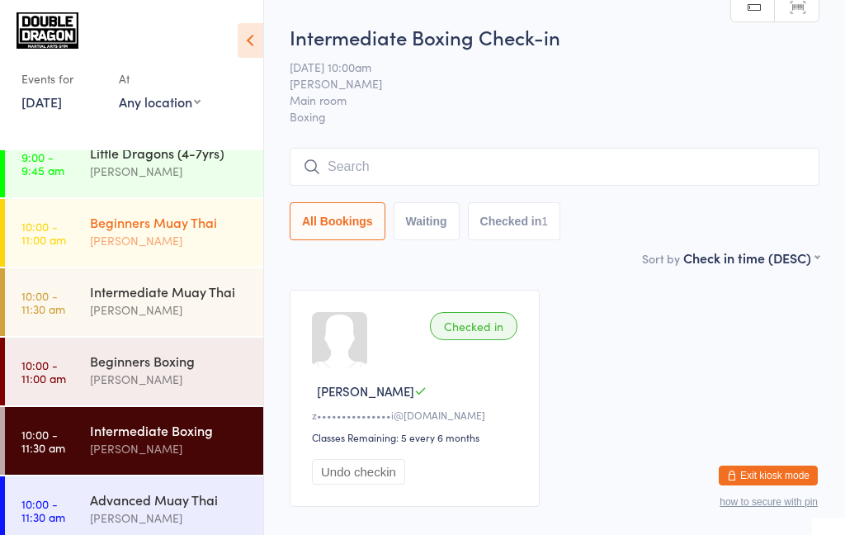
click at [153, 234] on div "[PERSON_NAME]" at bounding box center [169, 240] width 159 height 19
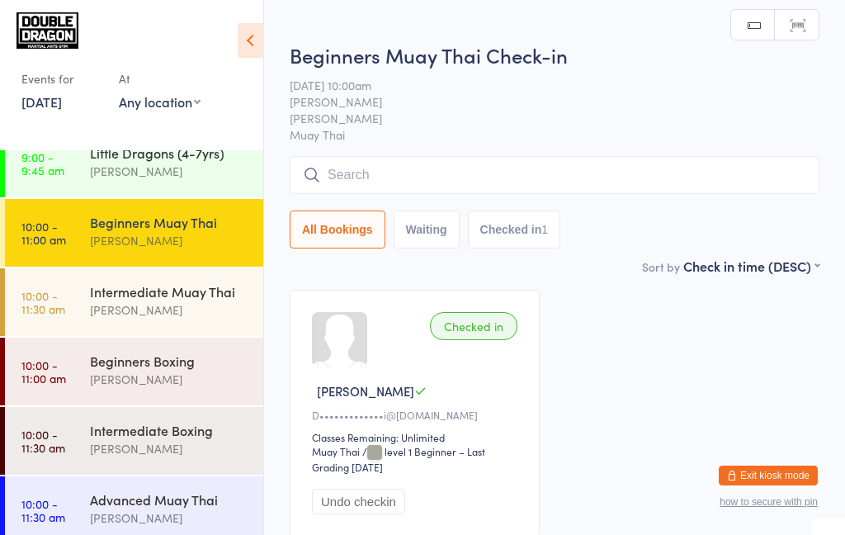
click at [328, 180] on input "search" at bounding box center [555, 175] width 530 height 38
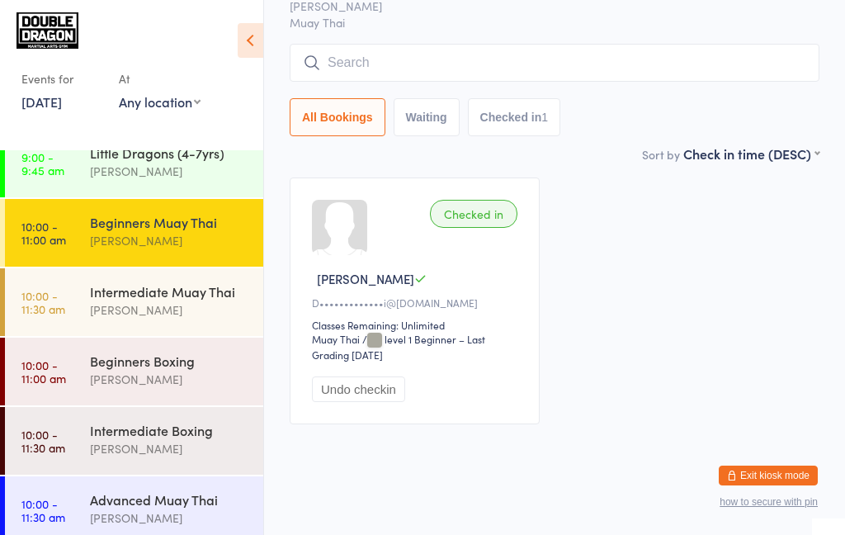
scroll to position [116, 0]
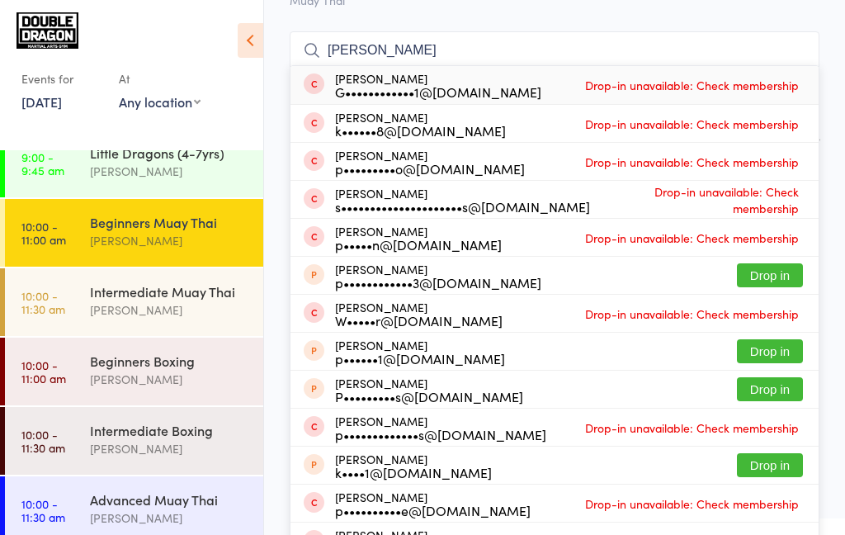
type input "[PERSON_NAME]"
click at [786, 50] on input "[PERSON_NAME]" at bounding box center [555, 50] width 530 height 38
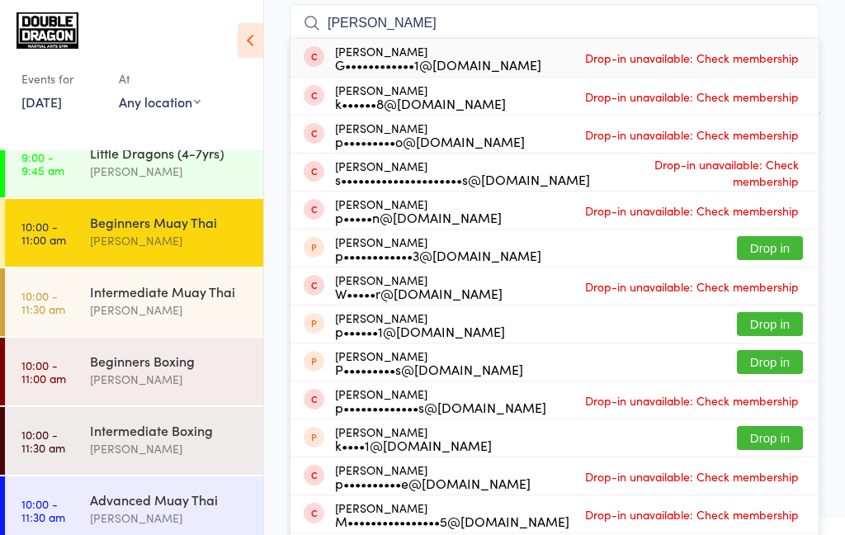
scroll to position [149, 0]
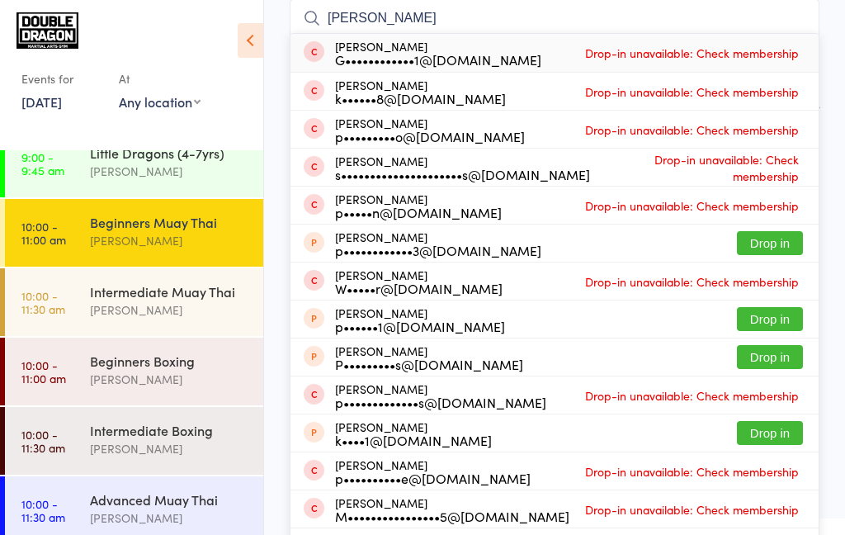
click at [786, 20] on input "[PERSON_NAME]" at bounding box center [555, 18] width 530 height 38
click at [502, 22] on input "[PERSON_NAME]" at bounding box center [555, 18] width 530 height 38
click at [785, 24] on input "[PERSON_NAME]" at bounding box center [555, 18] width 530 height 38
click at [178, 242] on div "[PERSON_NAME]" at bounding box center [169, 240] width 159 height 19
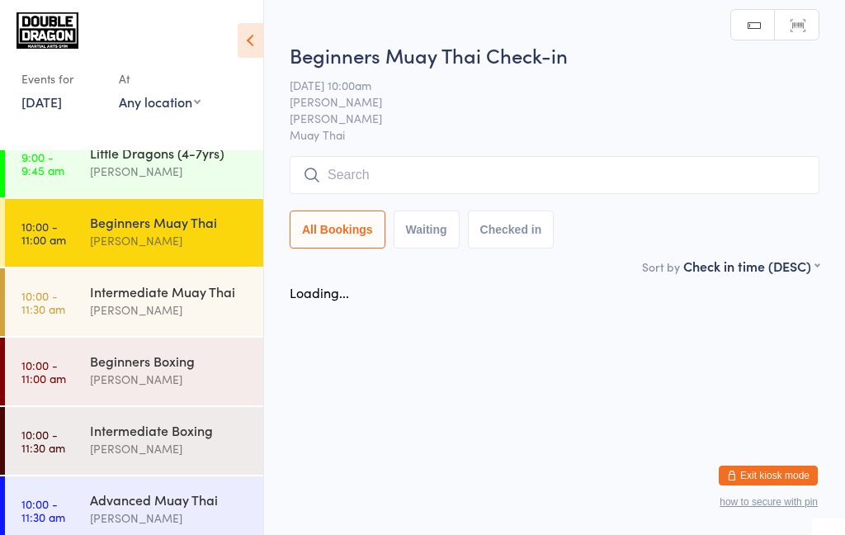
scroll to position [0, 0]
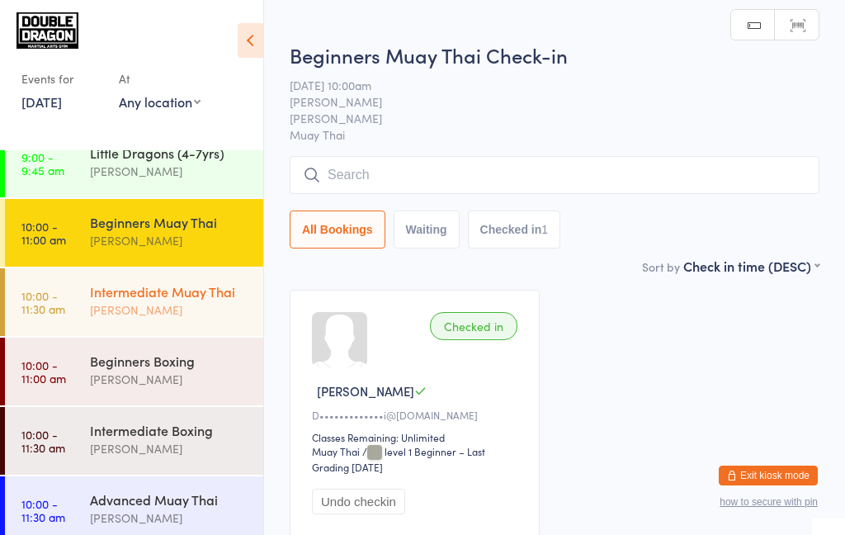
click at [144, 322] on div "Intermediate Muay Thai [PERSON_NAME]" at bounding box center [176, 300] width 173 height 65
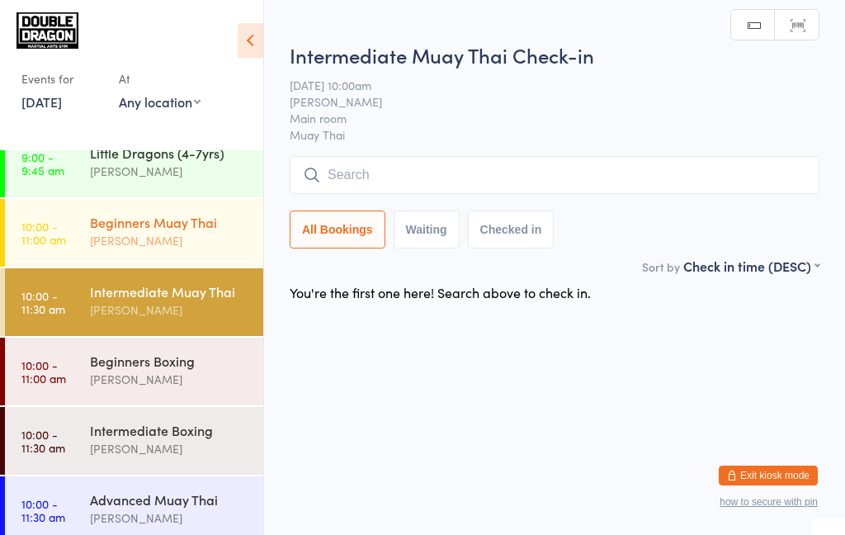
click at [185, 226] on div "Beginners Muay Thai" at bounding box center [169, 222] width 159 height 18
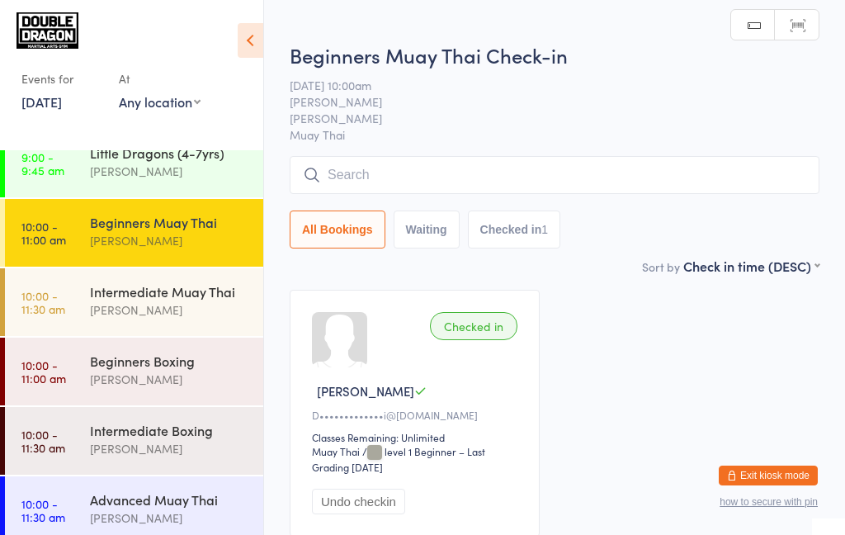
click at [401, 192] on input "search" at bounding box center [555, 175] width 530 height 38
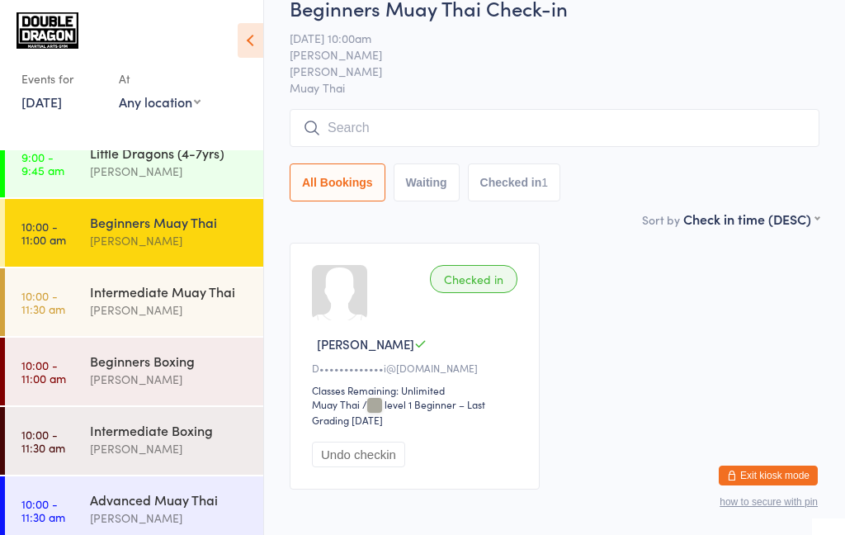
scroll to position [116, 0]
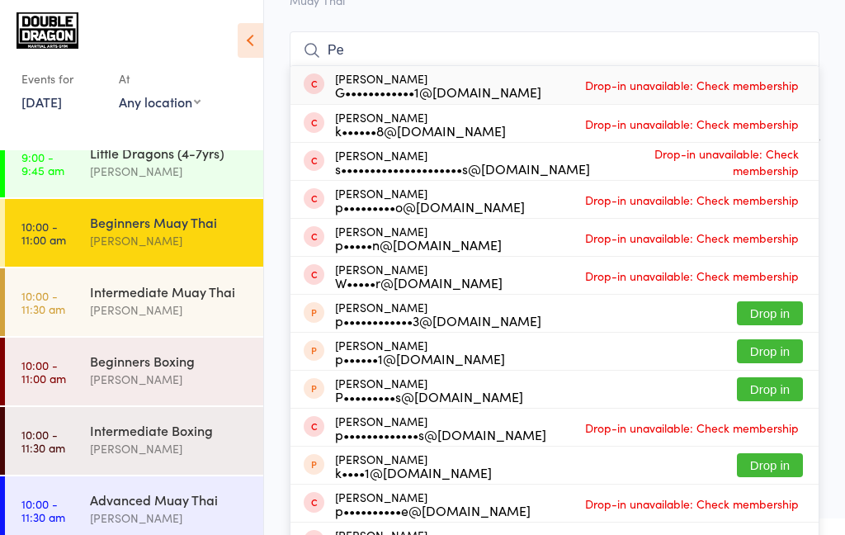
type input "P"
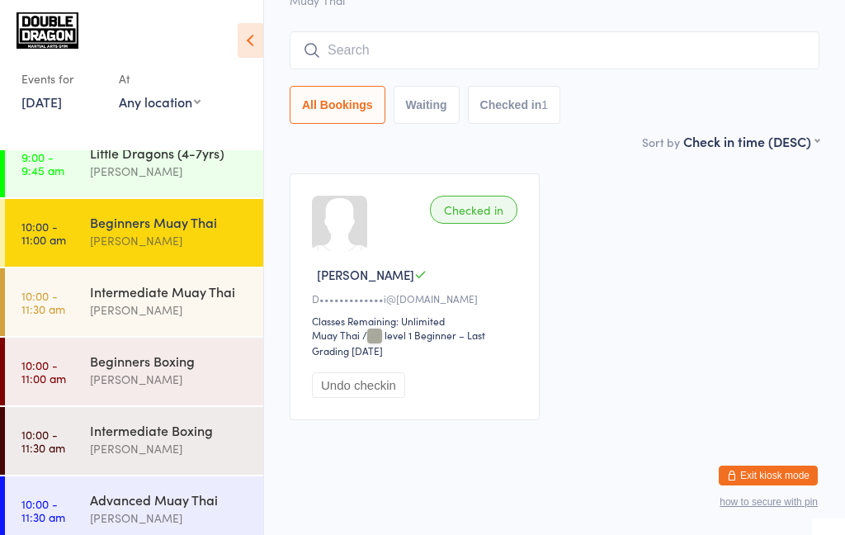
click at [152, 243] on div "[PERSON_NAME]" at bounding box center [169, 240] width 159 height 19
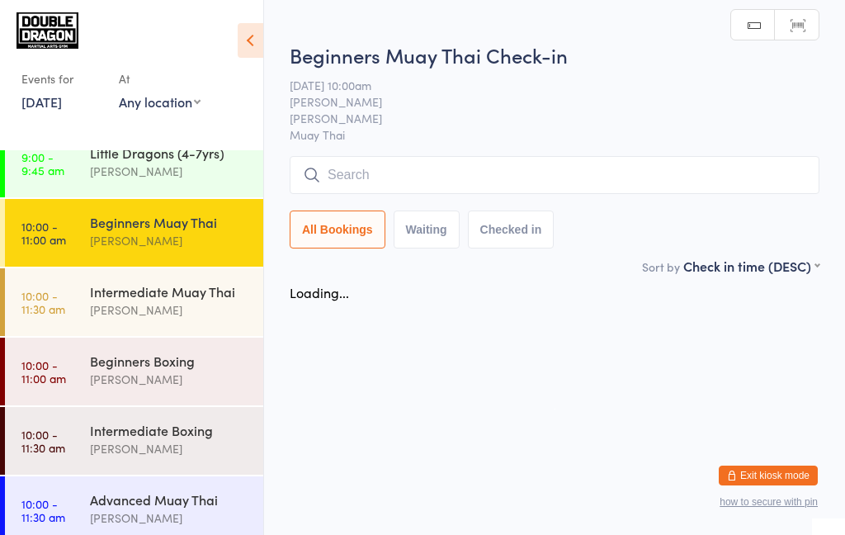
scroll to position [0, 0]
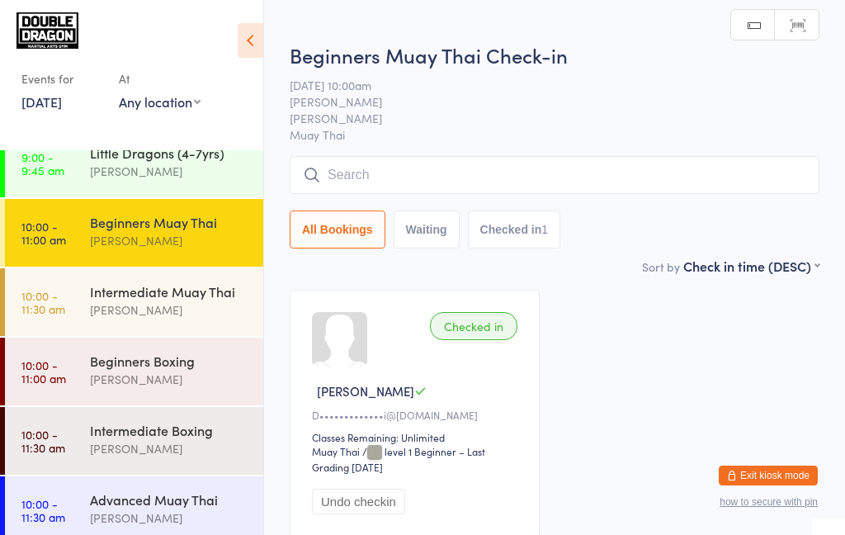
click at [365, 179] on input "search" at bounding box center [555, 175] width 530 height 38
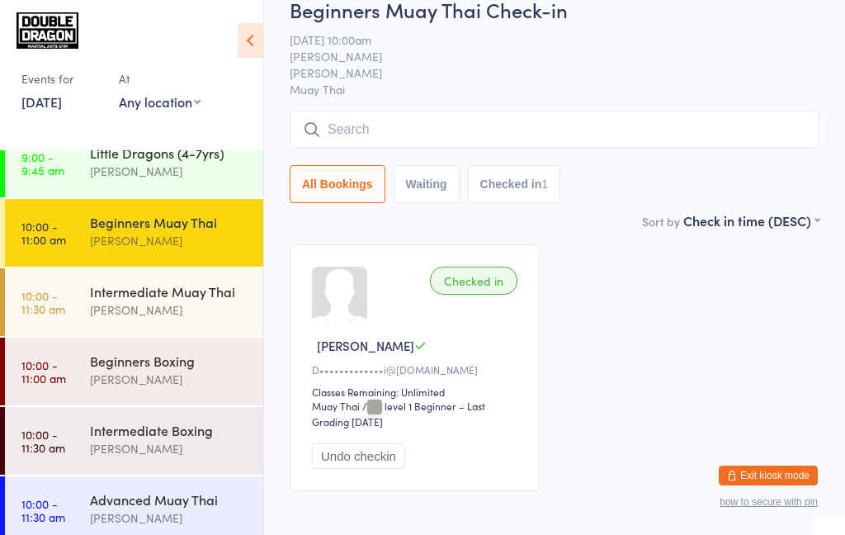
scroll to position [116, 0]
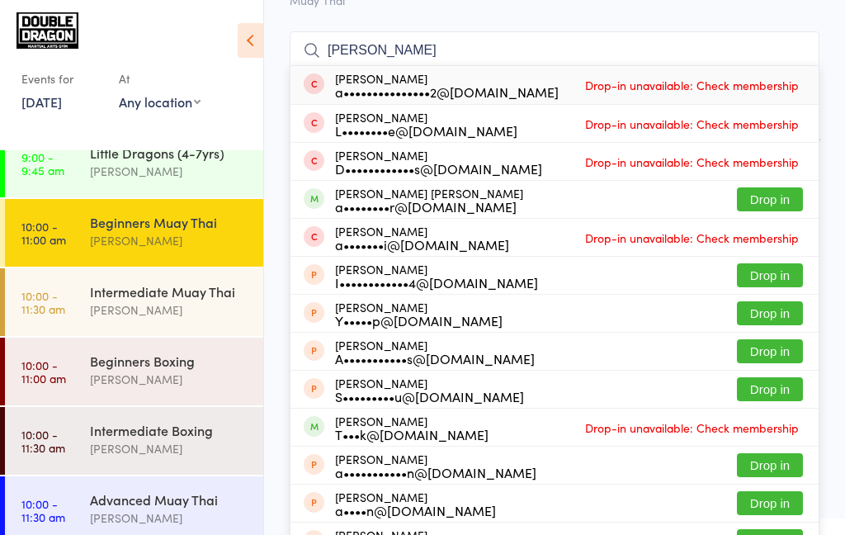
type input "[PERSON_NAME]"
click at [762, 200] on button "Drop in" at bounding box center [770, 199] width 66 height 24
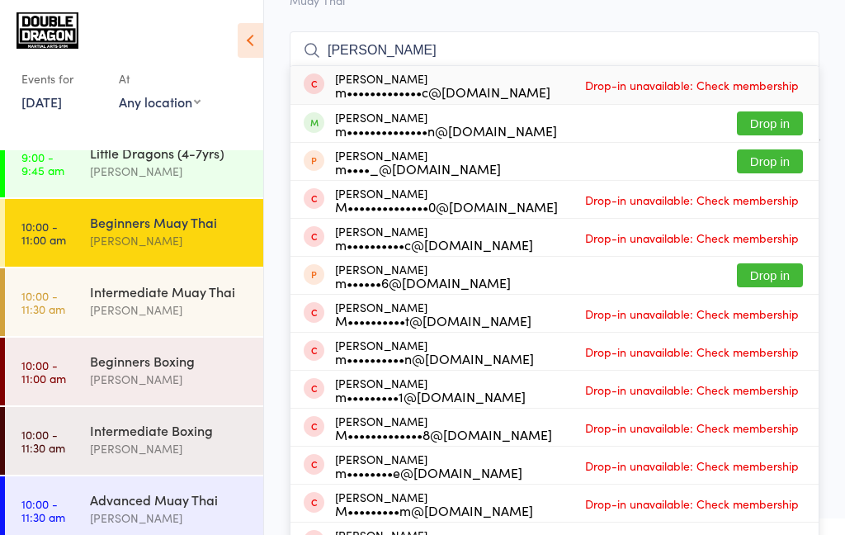
type input "[PERSON_NAME]"
click at [772, 131] on button "Drop in" at bounding box center [770, 123] width 66 height 24
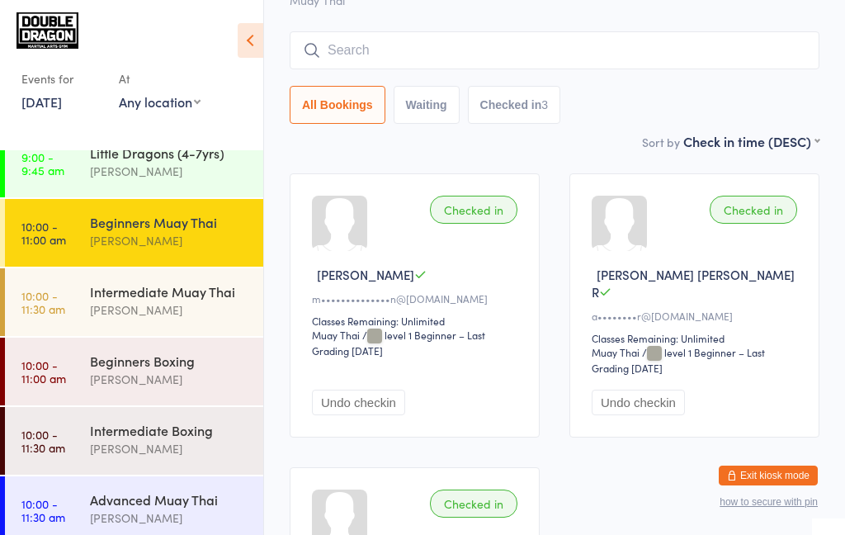
click at [134, 247] on div "[PERSON_NAME]" at bounding box center [169, 240] width 159 height 19
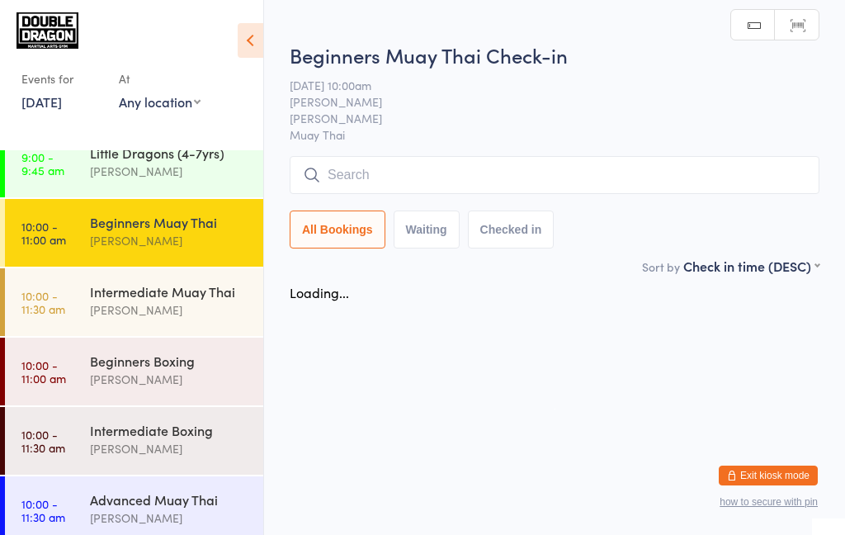
scroll to position [0, 0]
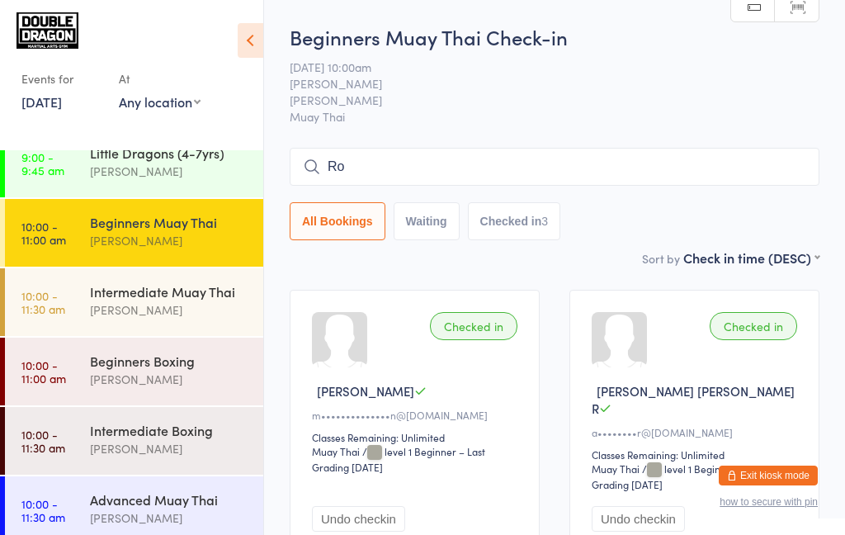
type input "R"
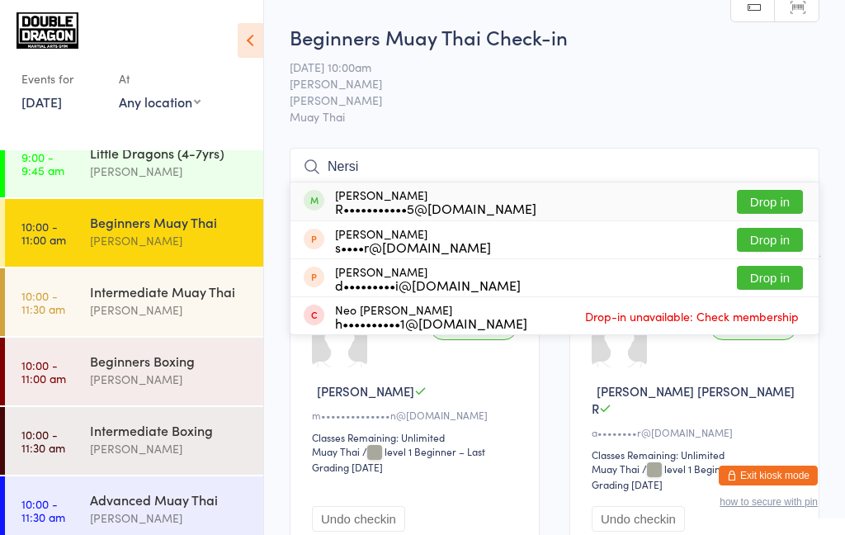
type input "Nersi"
click at [756, 207] on button "Drop in" at bounding box center [770, 202] width 66 height 24
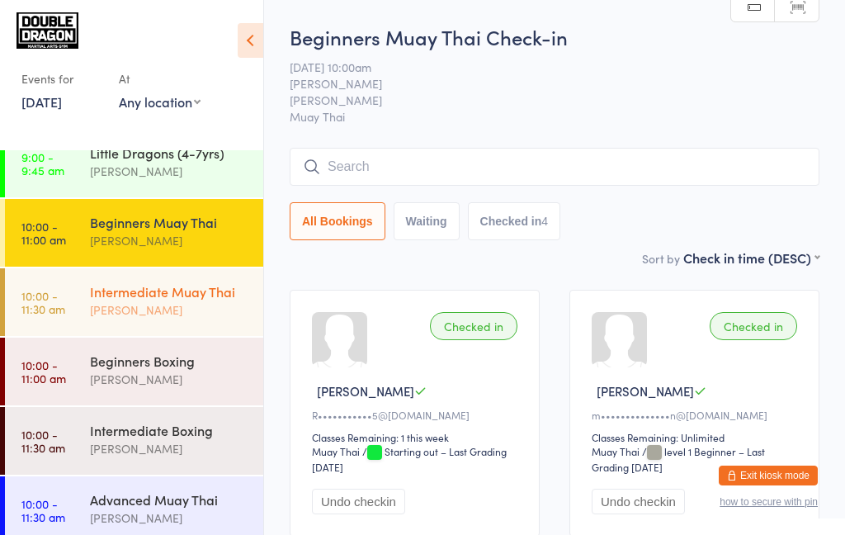
click at [144, 303] on div "[PERSON_NAME]" at bounding box center [169, 309] width 159 height 19
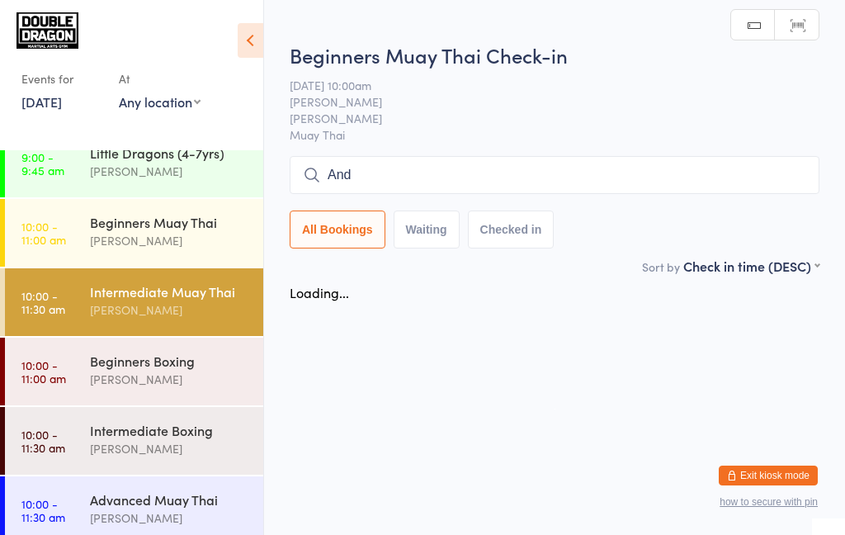
type input "Andr"
click at [119, 309] on div "[PERSON_NAME]" at bounding box center [169, 309] width 159 height 19
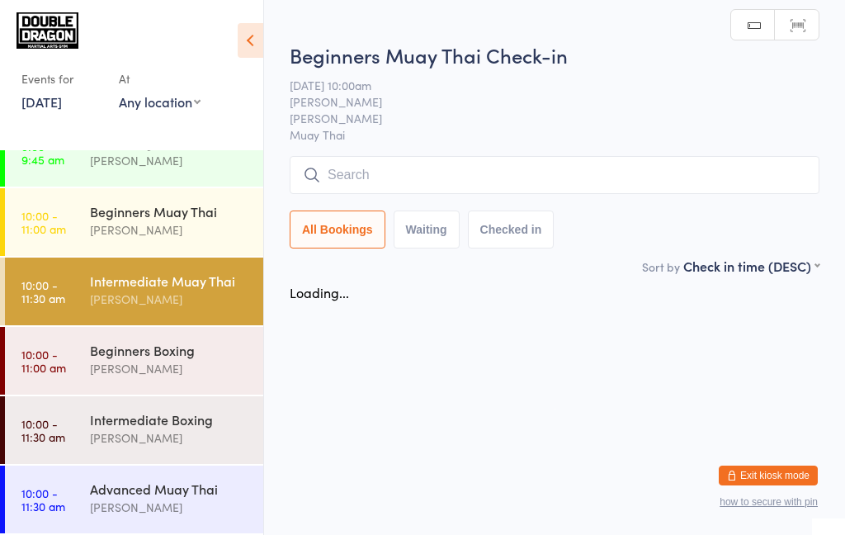
scroll to position [238, 0]
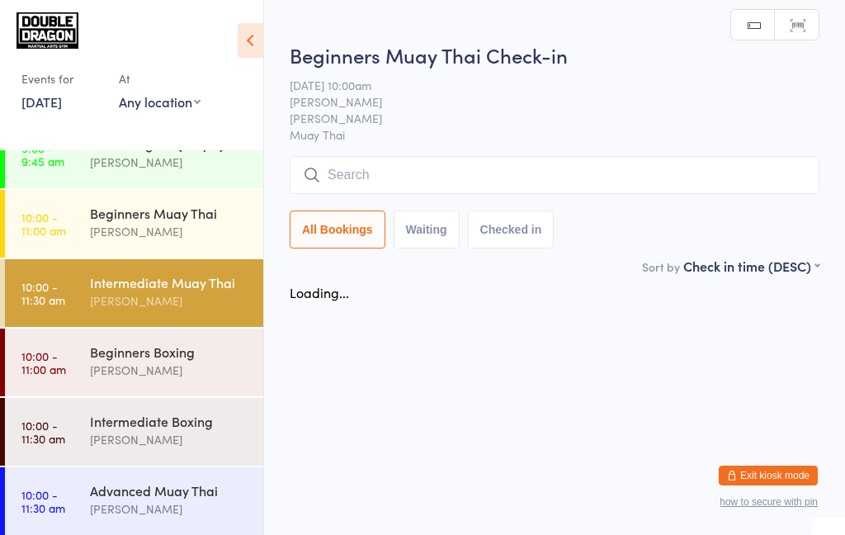
click at [91, 300] on div "[PERSON_NAME]" at bounding box center [169, 300] width 159 height 19
click at [100, 242] on div "Beginners Muay Thai [PERSON_NAME]" at bounding box center [176, 222] width 173 height 65
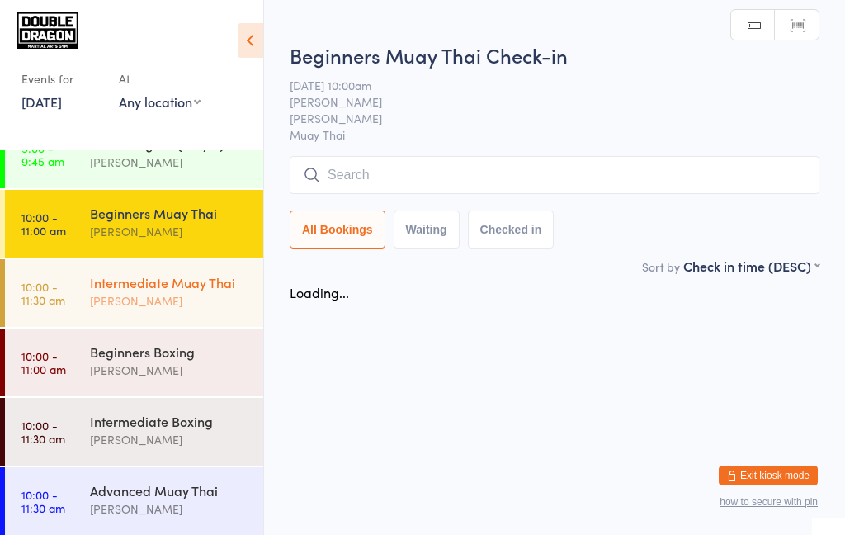
click at [101, 306] on div "[PERSON_NAME]" at bounding box center [169, 300] width 159 height 19
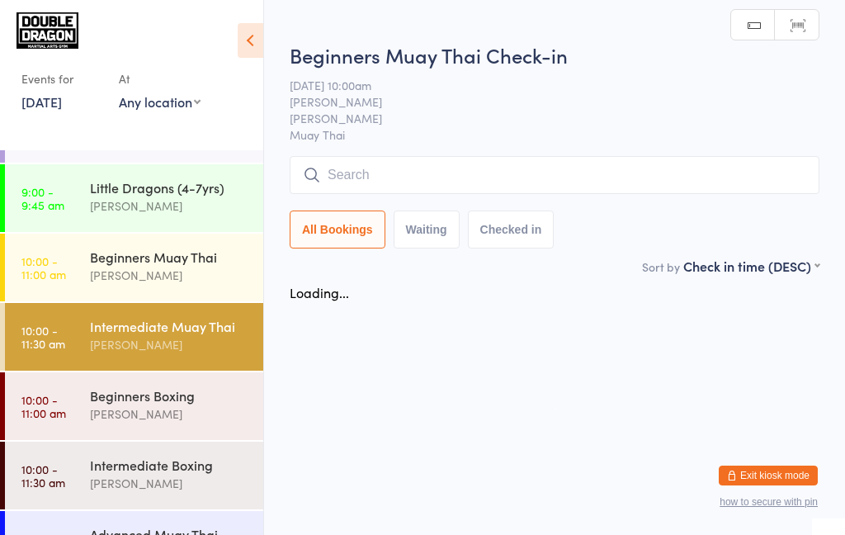
scroll to position [239, 0]
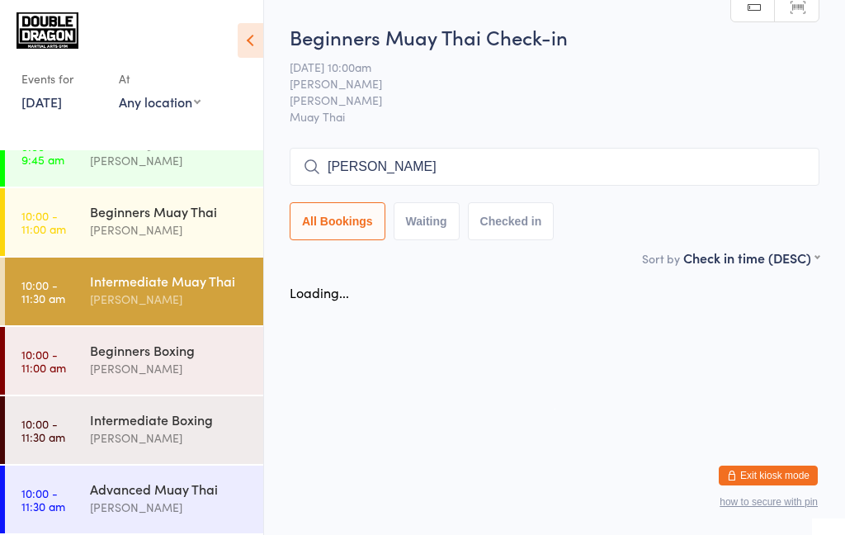
click at [787, 161] on input "[PERSON_NAME]" at bounding box center [555, 167] width 530 height 38
click at [786, 172] on input "[PERSON_NAME]" at bounding box center [555, 167] width 530 height 38
type input "[PERSON_NAME]"
click at [87, 289] on link "10:00 - 11:30 am Intermediate Muay Thai [PERSON_NAME]" at bounding box center [134, 291] width 258 height 68
type input "[PERSON_NAME]"
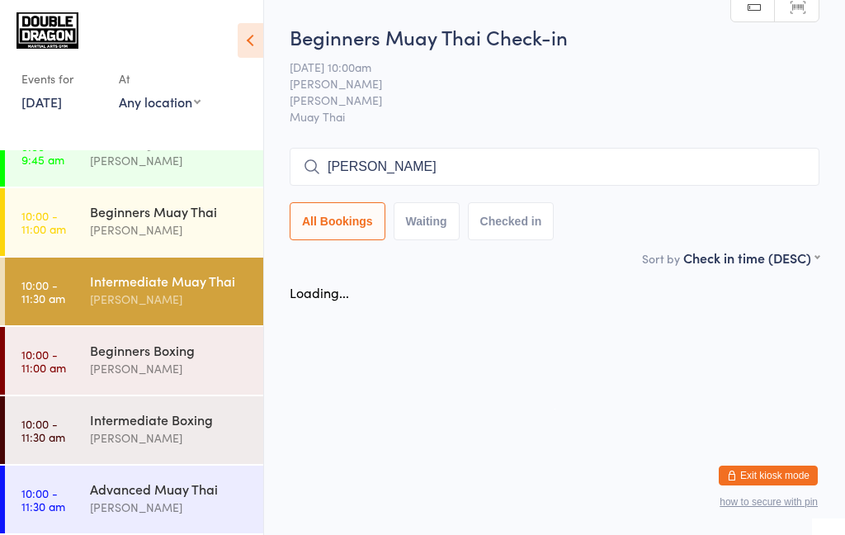
click at [787, 175] on input "[PERSON_NAME]" at bounding box center [555, 167] width 530 height 38
click at [792, 172] on input "[PERSON_NAME]" at bounding box center [555, 167] width 530 height 38
click at [120, 285] on div "Intermediate Muay Thai" at bounding box center [169, 280] width 159 height 18
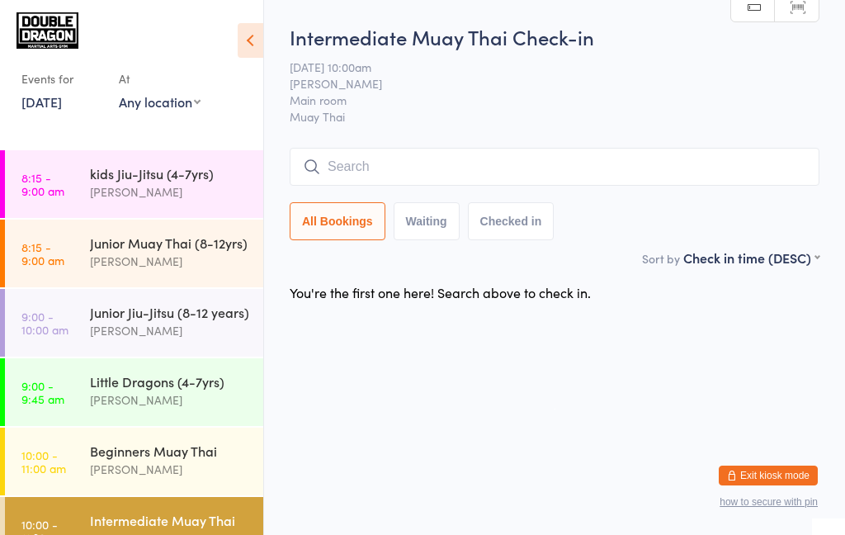
click at [422, 204] on button "Waiting" at bounding box center [427, 221] width 66 height 38
select select "0"
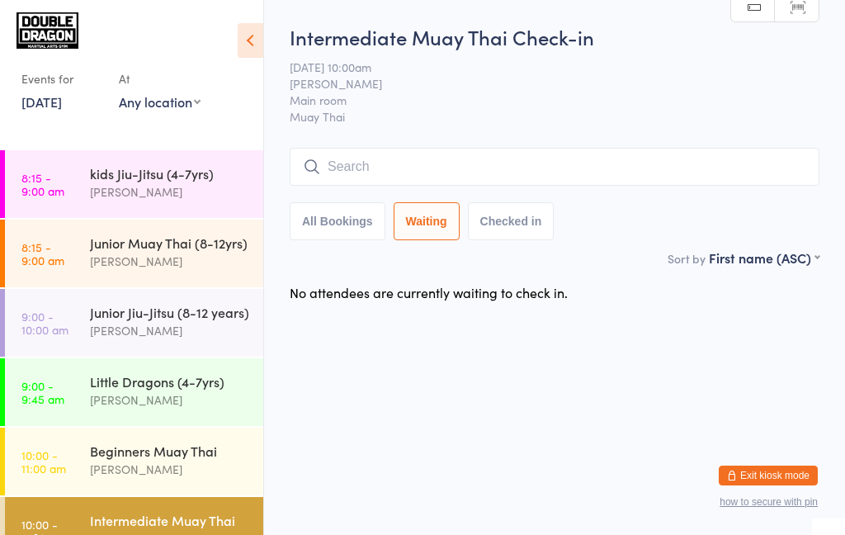
click at [436, 162] on input "search" at bounding box center [555, 167] width 530 height 38
click at [439, 169] on input "search" at bounding box center [555, 167] width 530 height 38
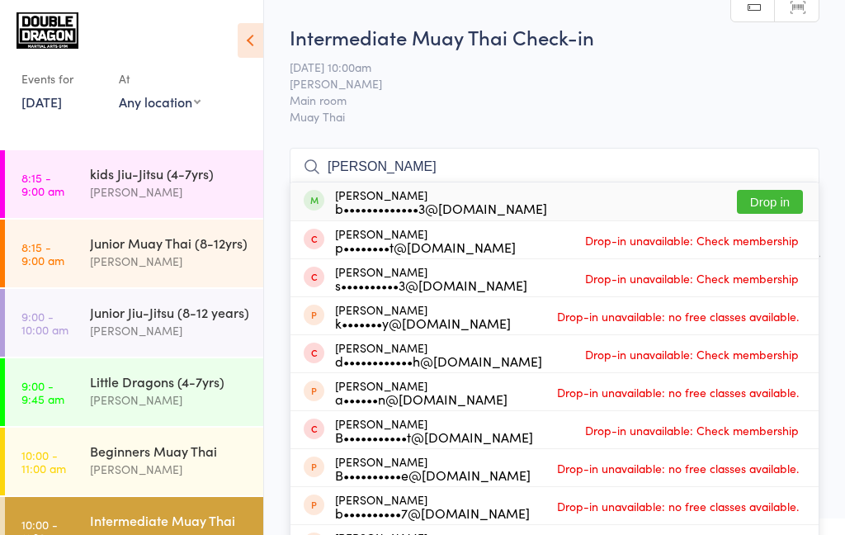
type input "Ben chandler"
click at [767, 204] on button "Drop in" at bounding box center [770, 202] width 66 height 24
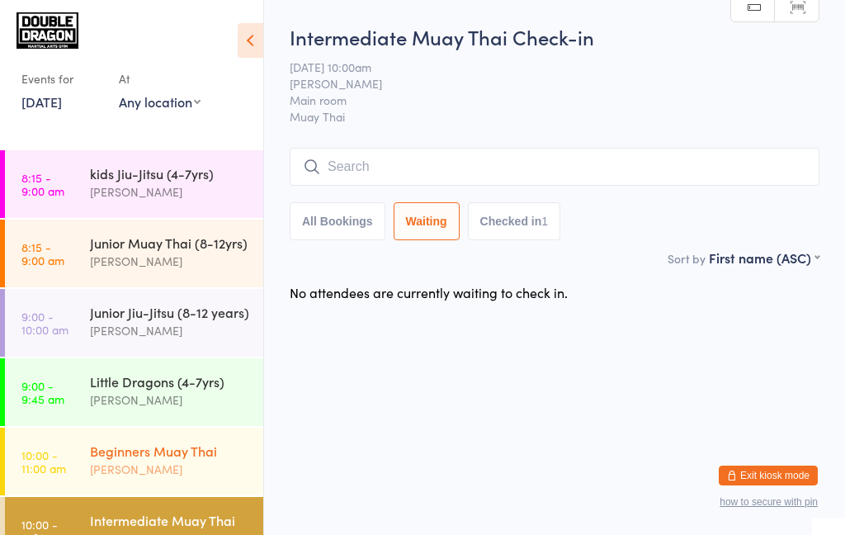
click at [101, 448] on div "Beginners Muay Thai" at bounding box center [169, 450] width 159 height 18
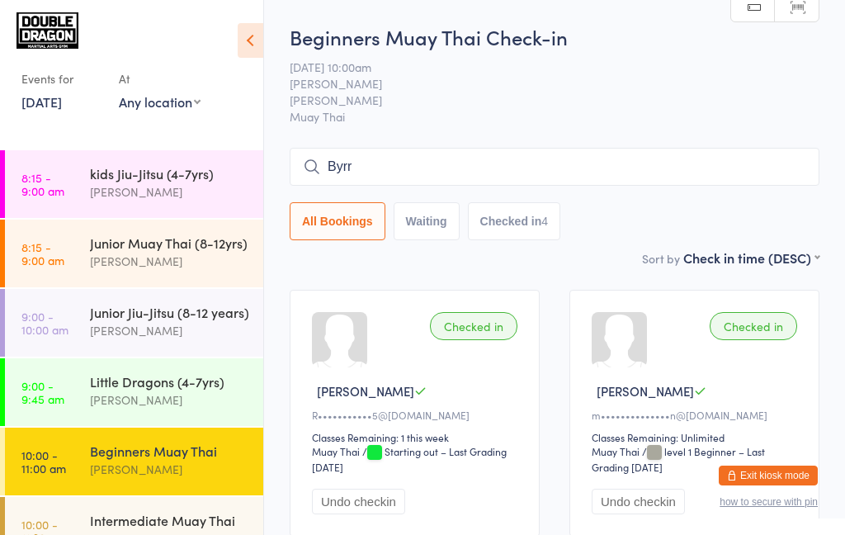
type input "Byr"
click at [67, 514] on link "10:00 - 11:30 am Intermediate Muay Thai [PERSON_NAME]" at bounding box center [134, 531] width 258 height 68
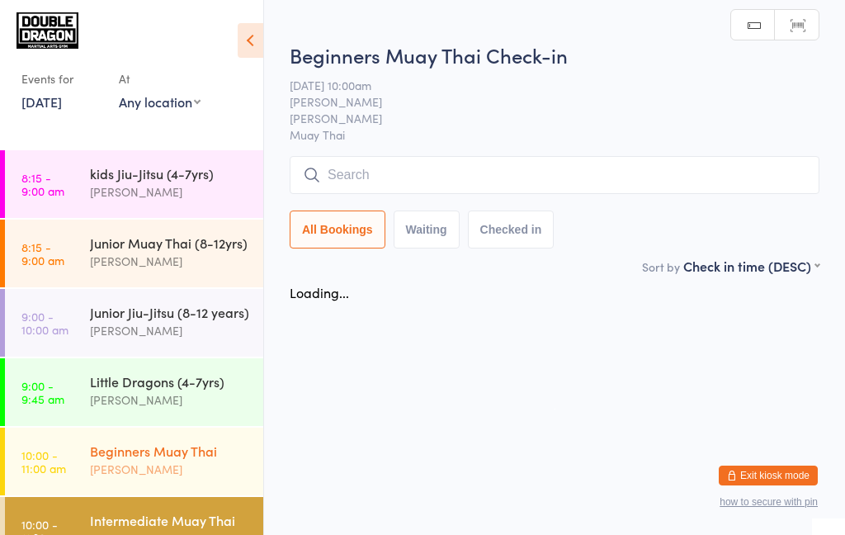
click at [68, 458] on link "10:00 - 11:00 am Beginners Muay Thai Rowan Sangster" at bounding box center [134, 461] width 258 height 68
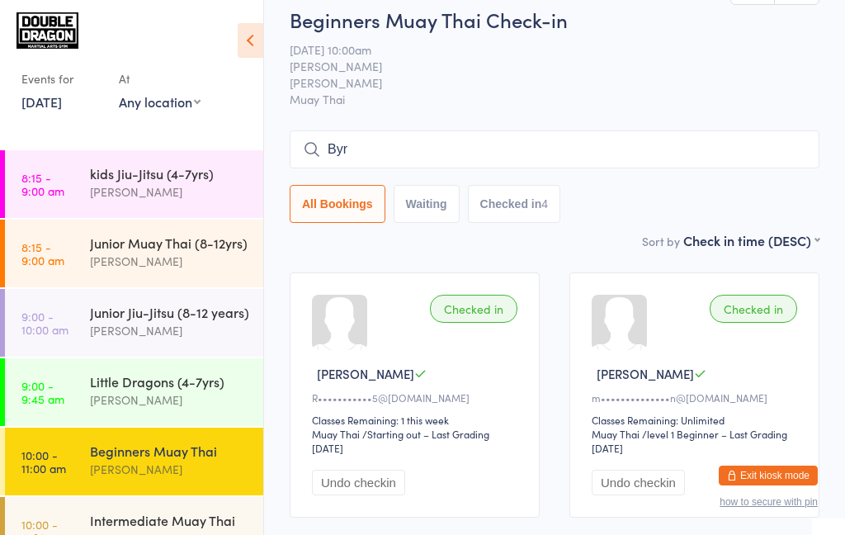
scroll to position [14, 0]
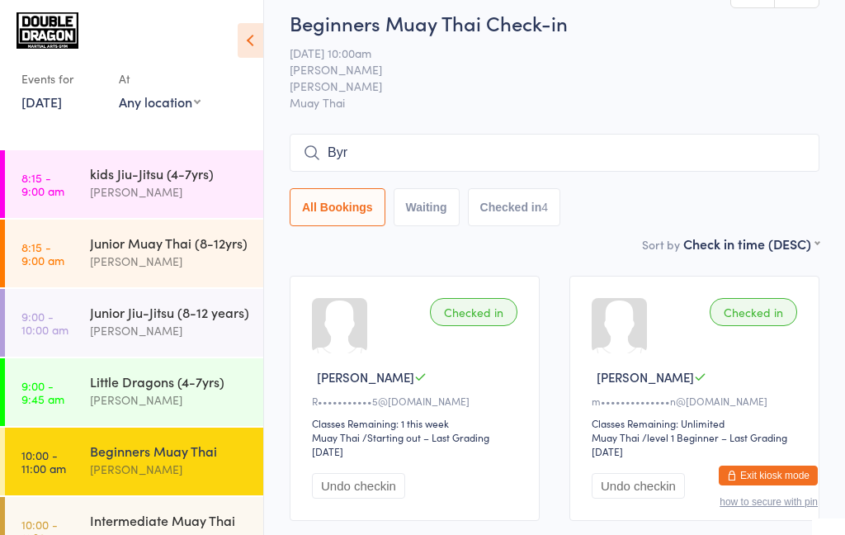
type input "Byro"
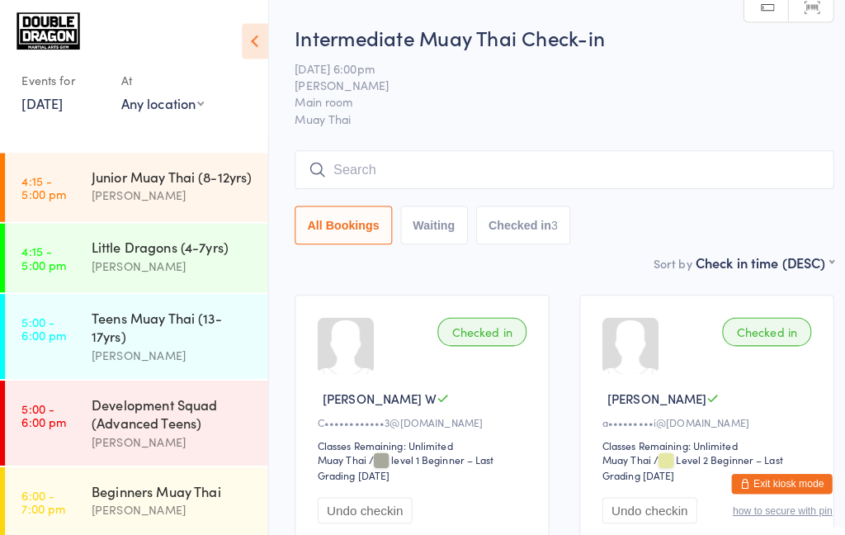
click at [54, 110] on link "[DATE]" at bounding box center [41, 101] width 40 height 18
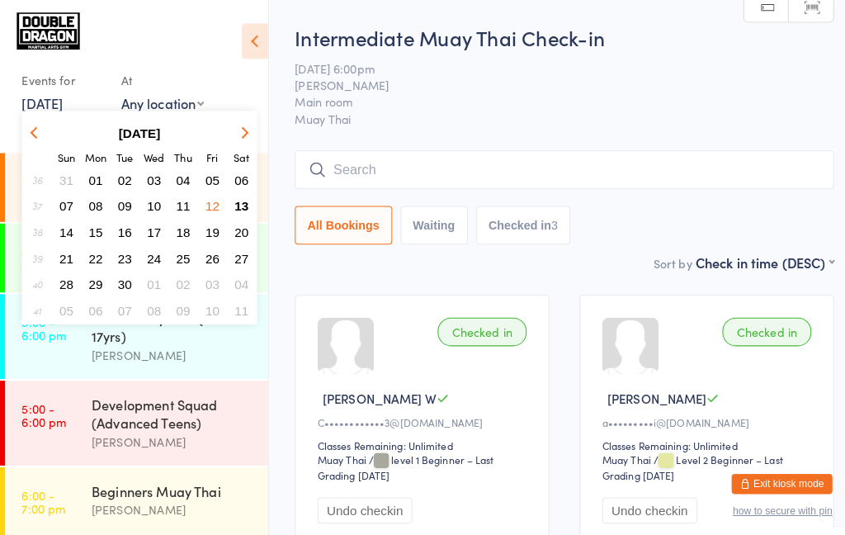
click at [243, 205] on span "13" at bounding box center [237, 203] width 14 height 14
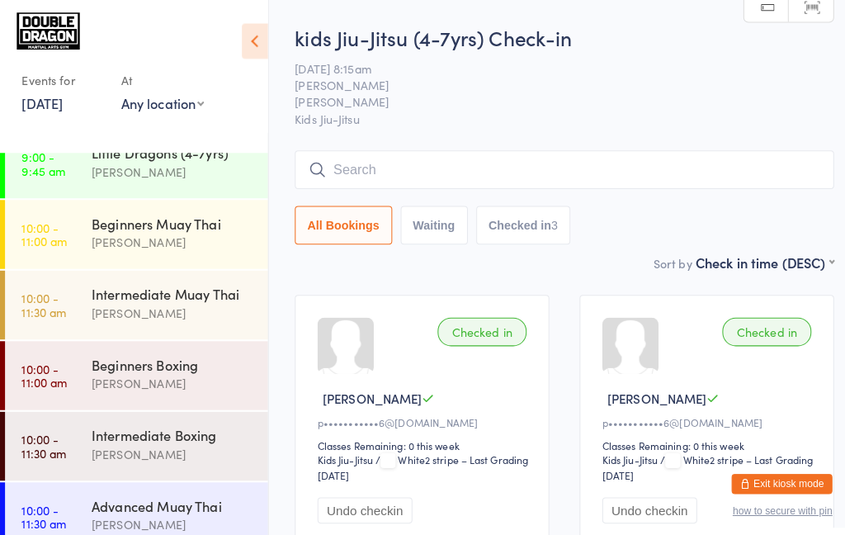
scroll to position [225, 0]
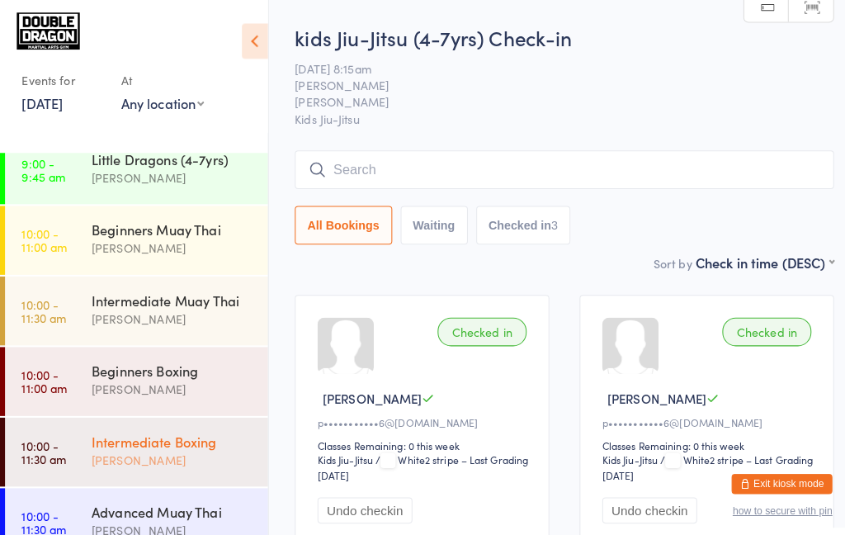
click at [203, 453] on div "[PERSON_NAME]" at bounding box center [169, 451] width 159 height 19
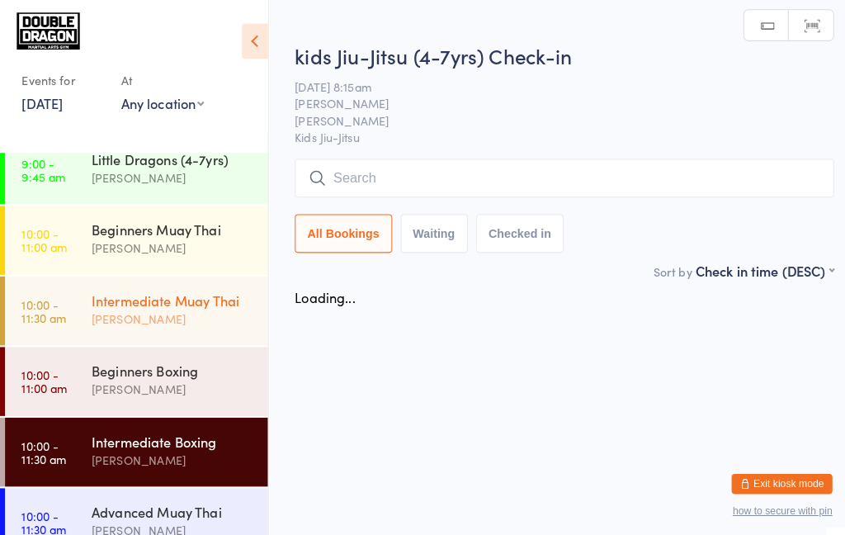
click at [179, 318] on div "[PERSON_NAME]" at bounding box center [169, 313] width 159 height 19
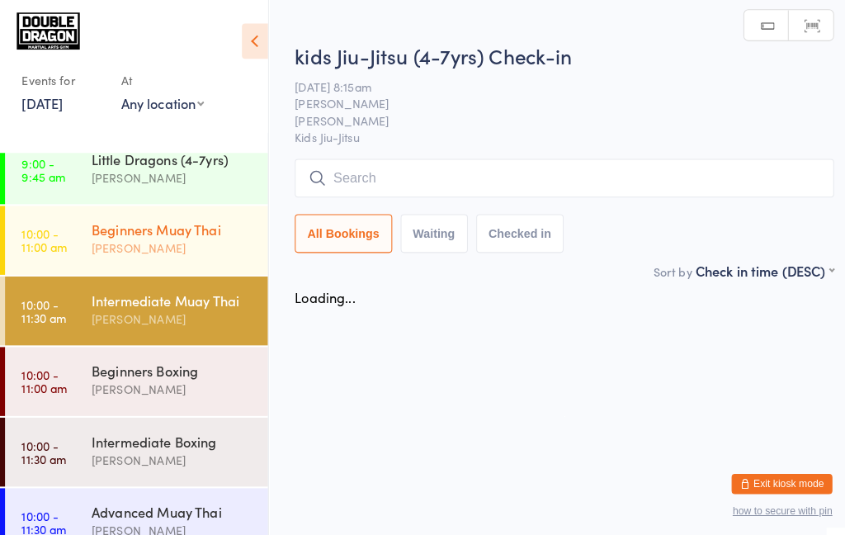
click at [191, 242] on div "[PERSON_NAME]" at bounding box center [169, 243] width 159 height 19
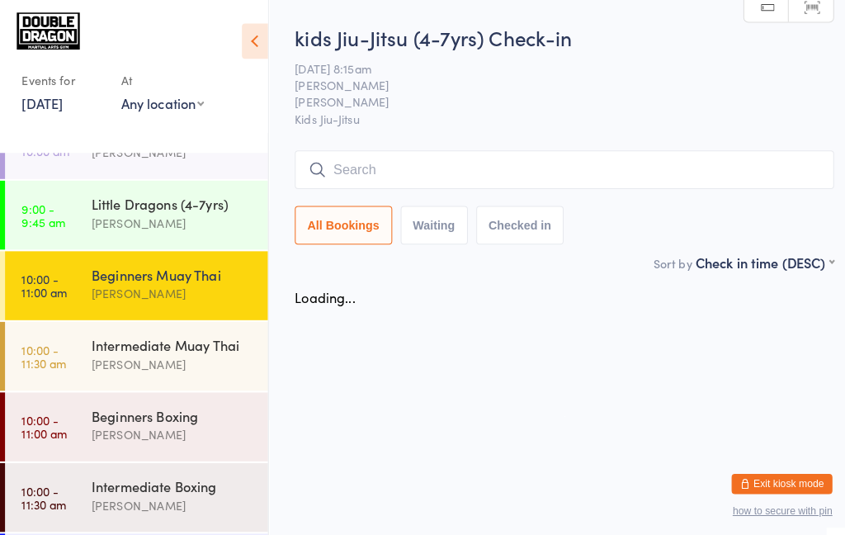
scroll to position [179, 0]
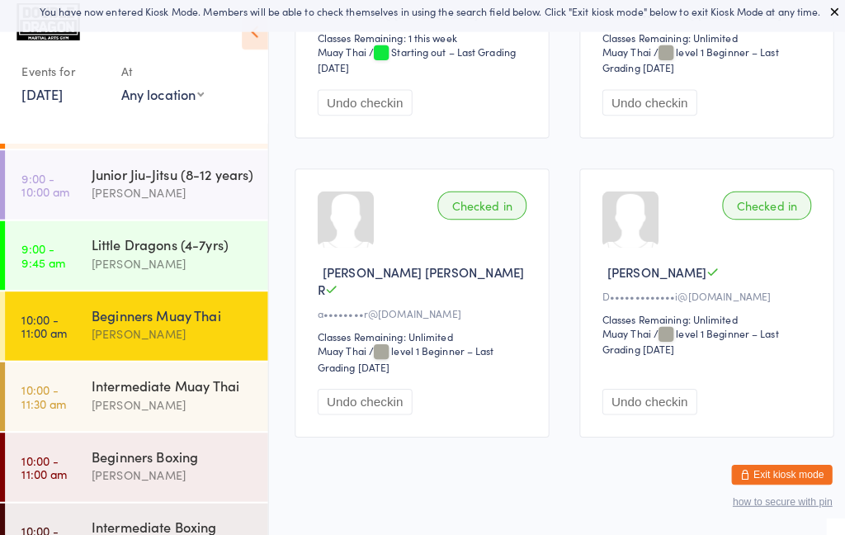
scroll to position [134, 0]
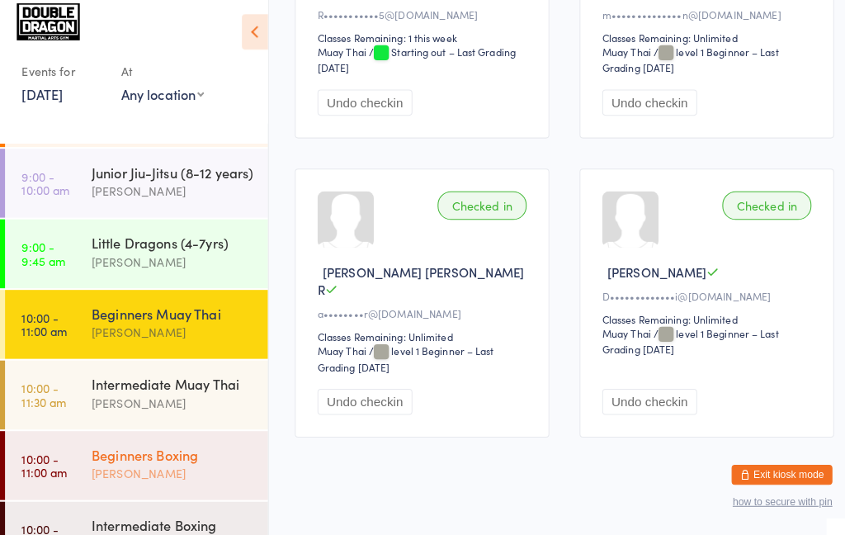
click at [224, 469] on div "[PERSON_NAME]" at bounding box center [169, 474] width 159 height 19
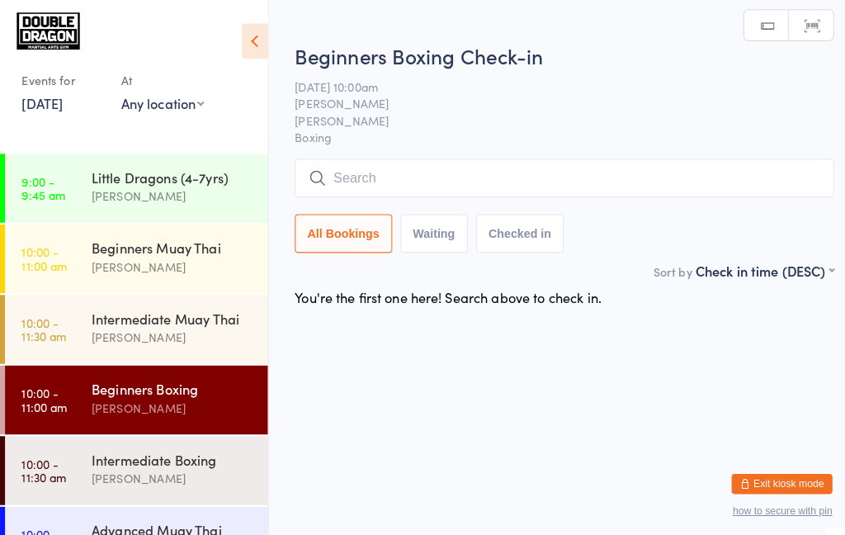
scroll to position [223, 0]
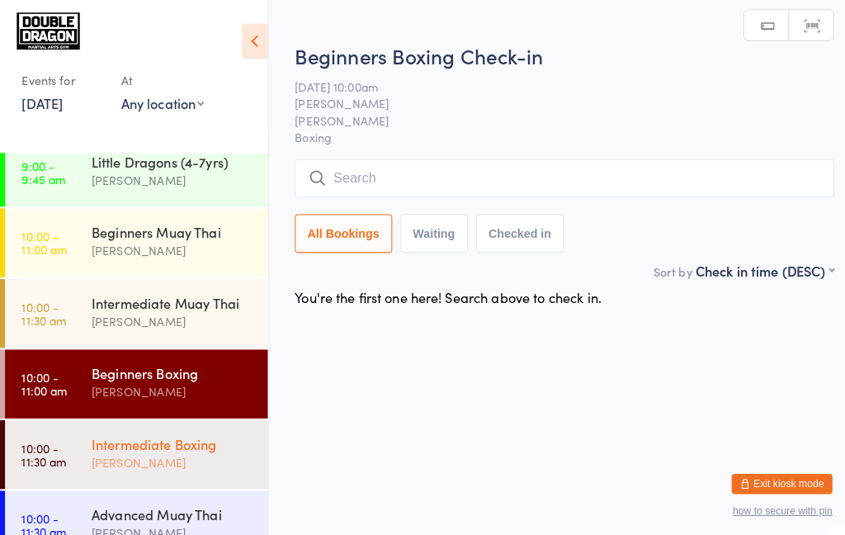
click at [207, 461] on div "[PERSON_NAME]" at bounding box center [169, 454] width 159 height 19
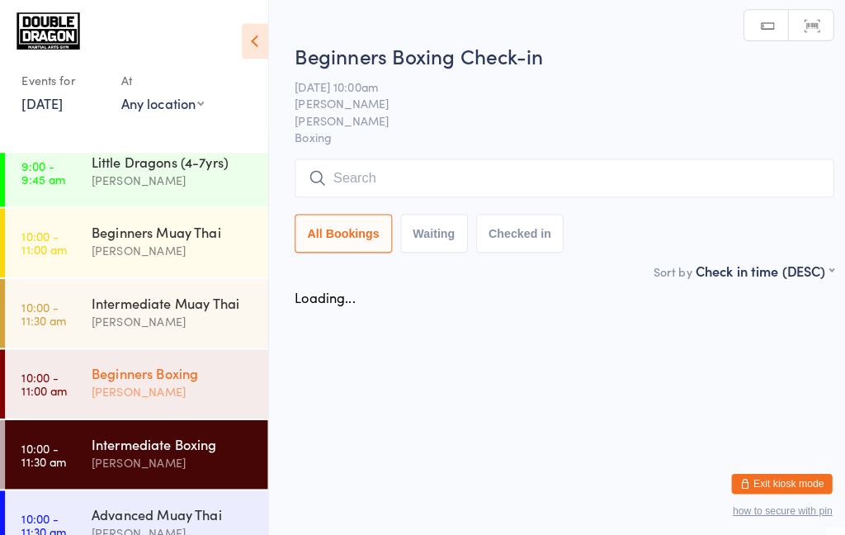
click at [227, 376] on div "[PERSON_NAME]" at bounding box center [169, 384] width 159 height 19
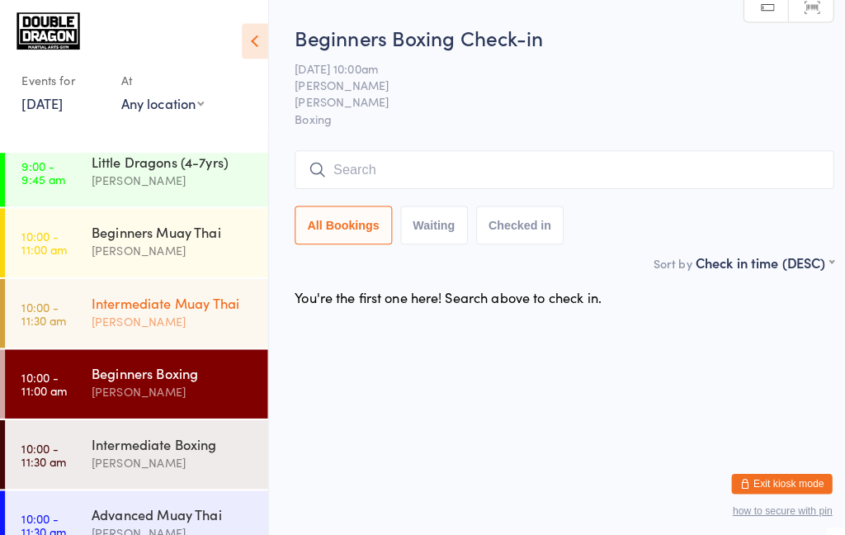
click at [217, 311] on div "[PERSON_NAME]" at bounding box center [169, 315] width 159 height 19
